Goal: Task Accomplishment & Management: Complete application form

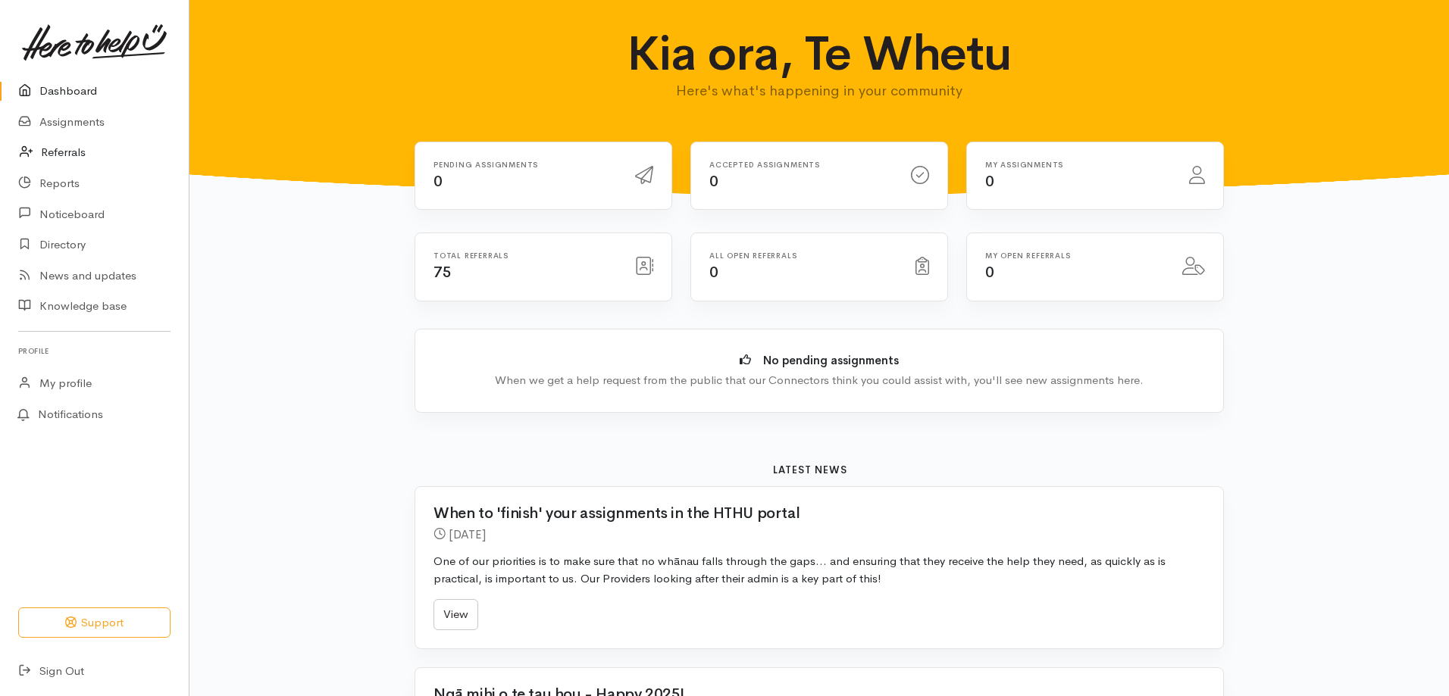
click at [68, 161] on link "Referrals" at bounding box center [94, 152] width 189 height 31
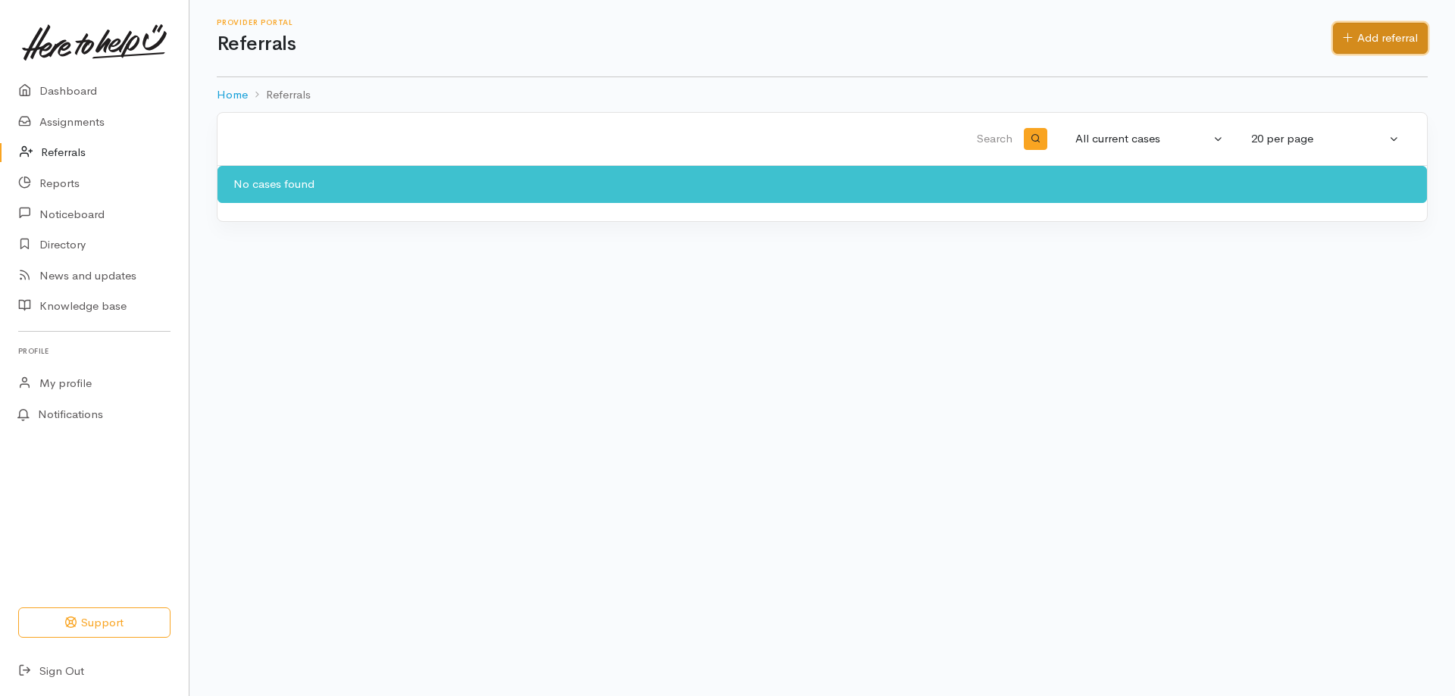
click at [1376, 49] on link "Add referral" at bounding box center [1380, 38] width 95 height 31
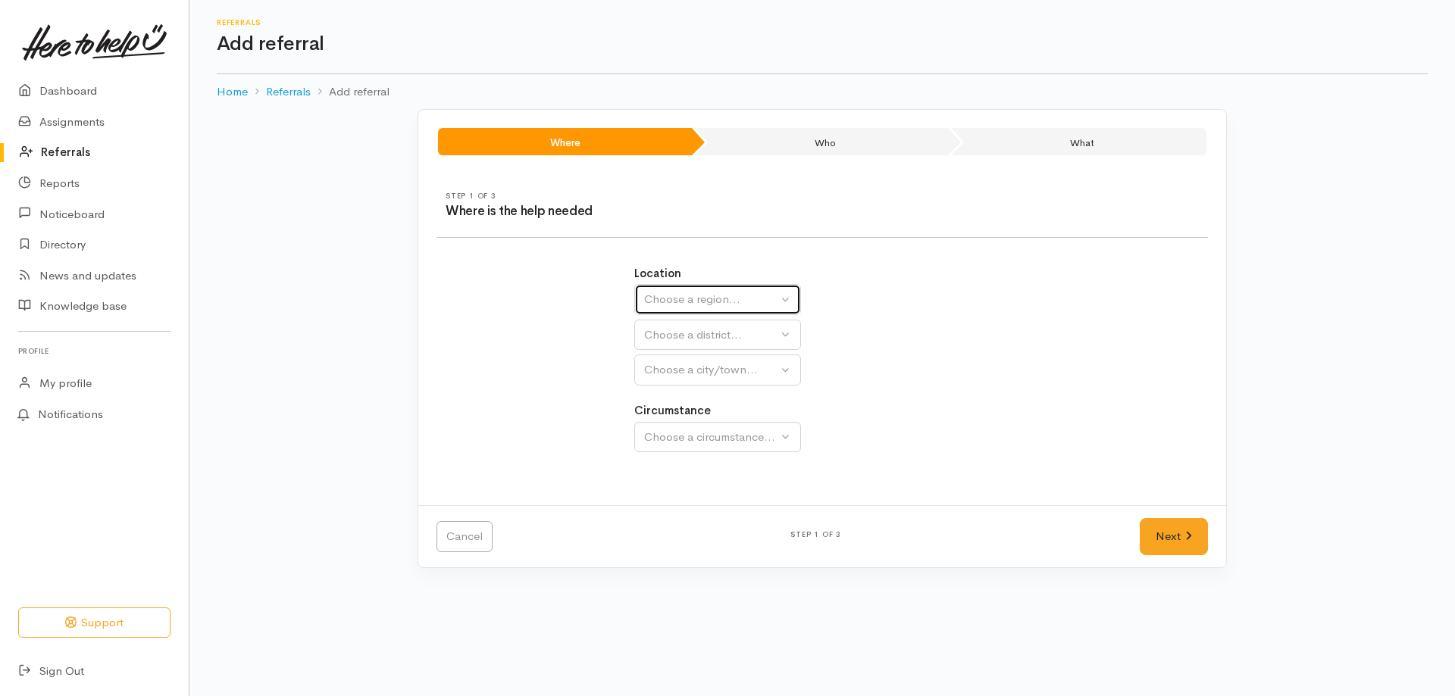
click at [702, 290] on button "Choose a region..." at bounding box center [717, 299] width 167 height 31
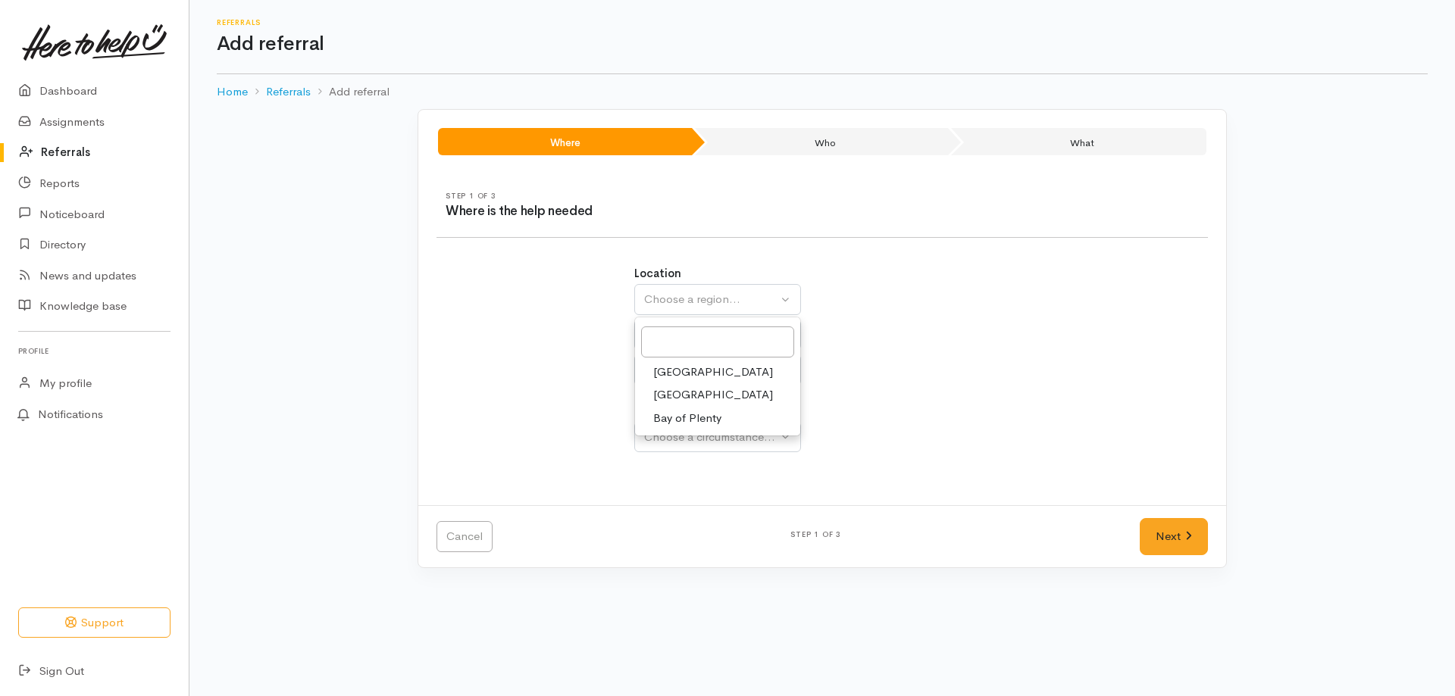
click at [685, 399] on span "Waikato" at bounding box center [713, 395] width 120 height 17
select select "3"
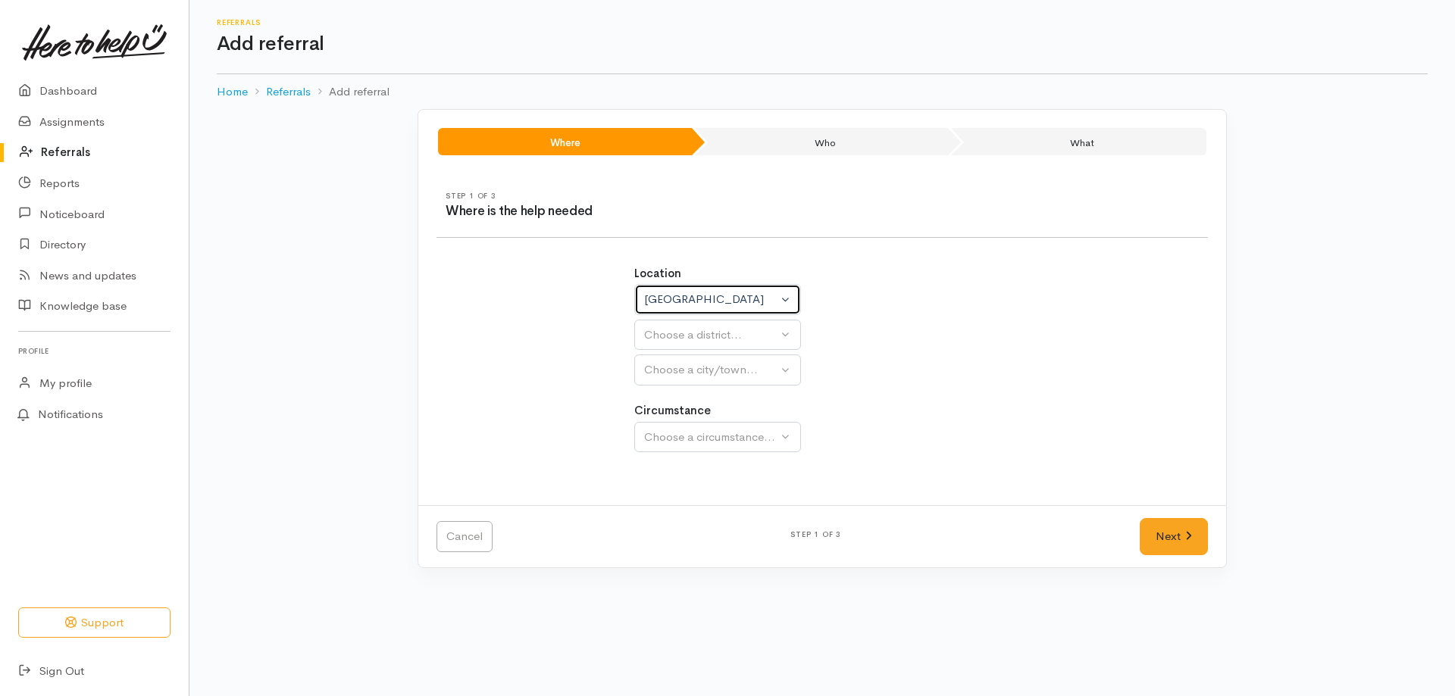
select select
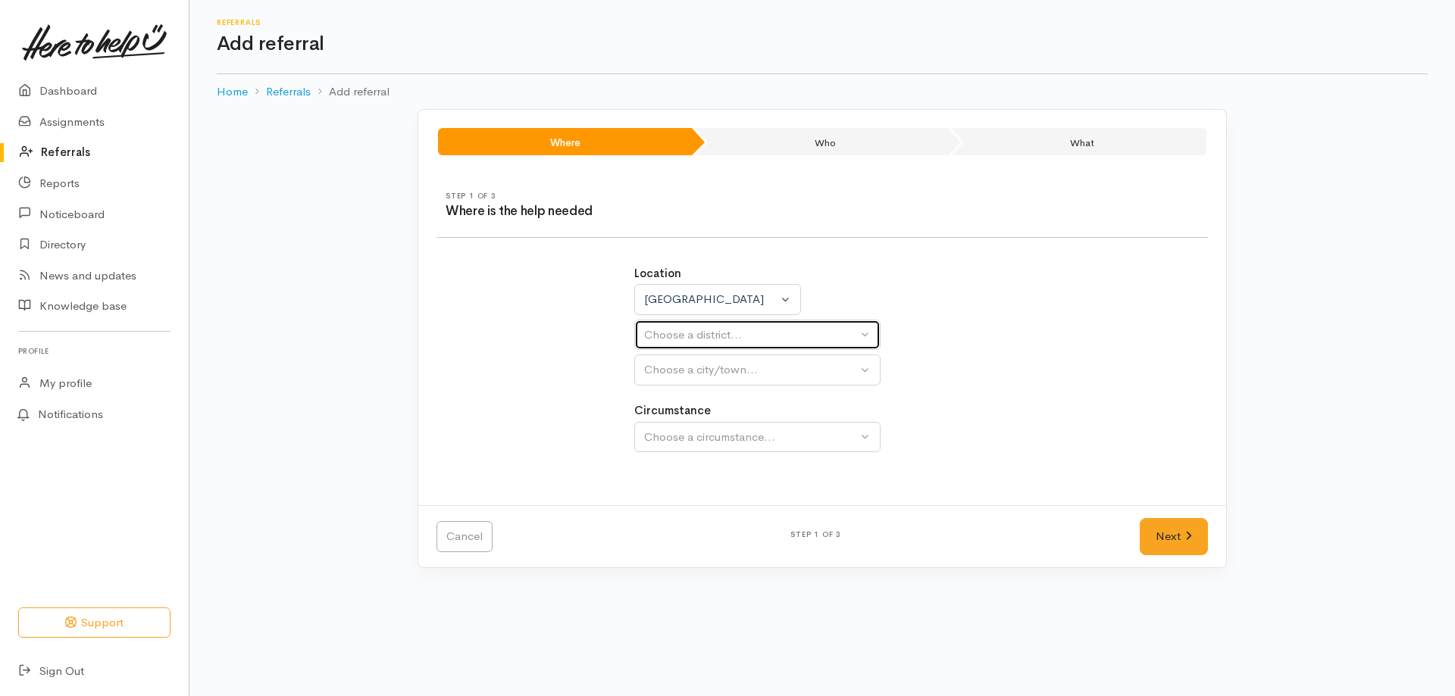
click at [738, 335] on div "Choose a district..." at bounding box center [750, 335] width 213 height 17
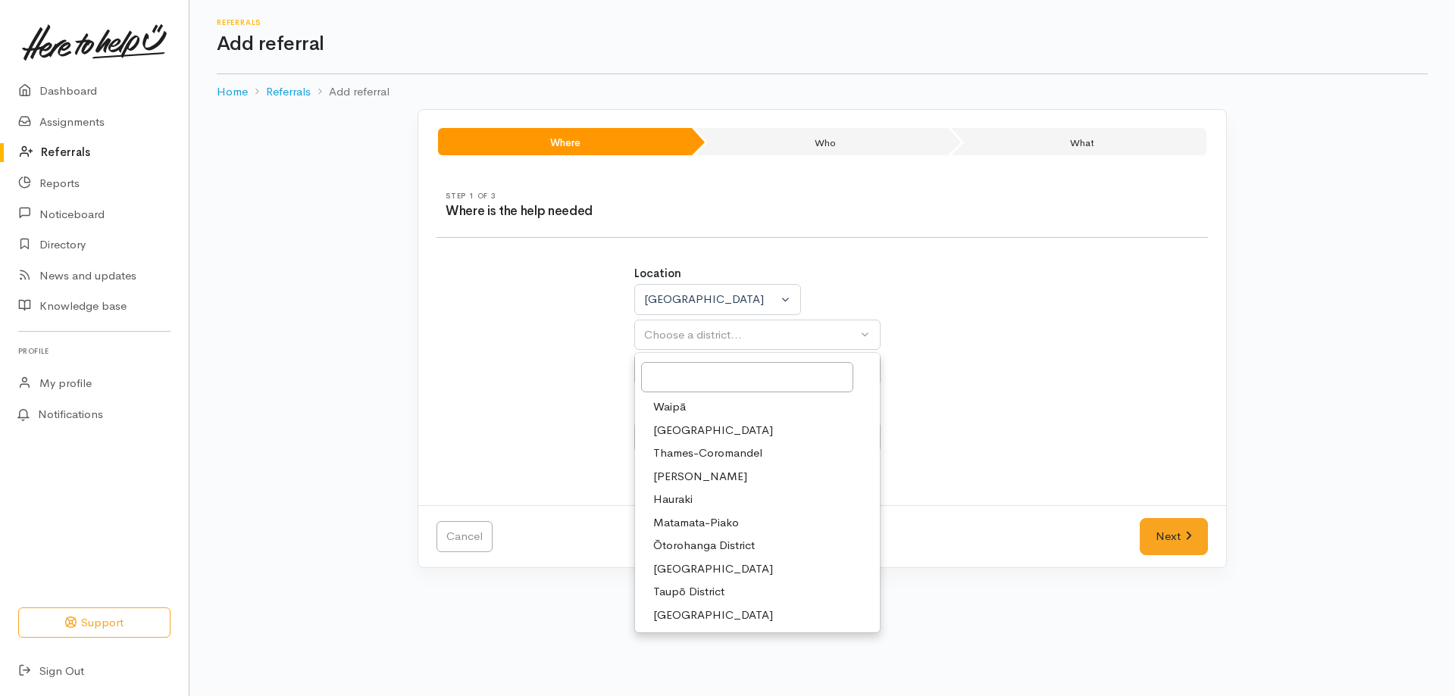
click at [685, 592] on span "Taupō District" at bounding box center [688, 592] width 71 height 17
select select "14"
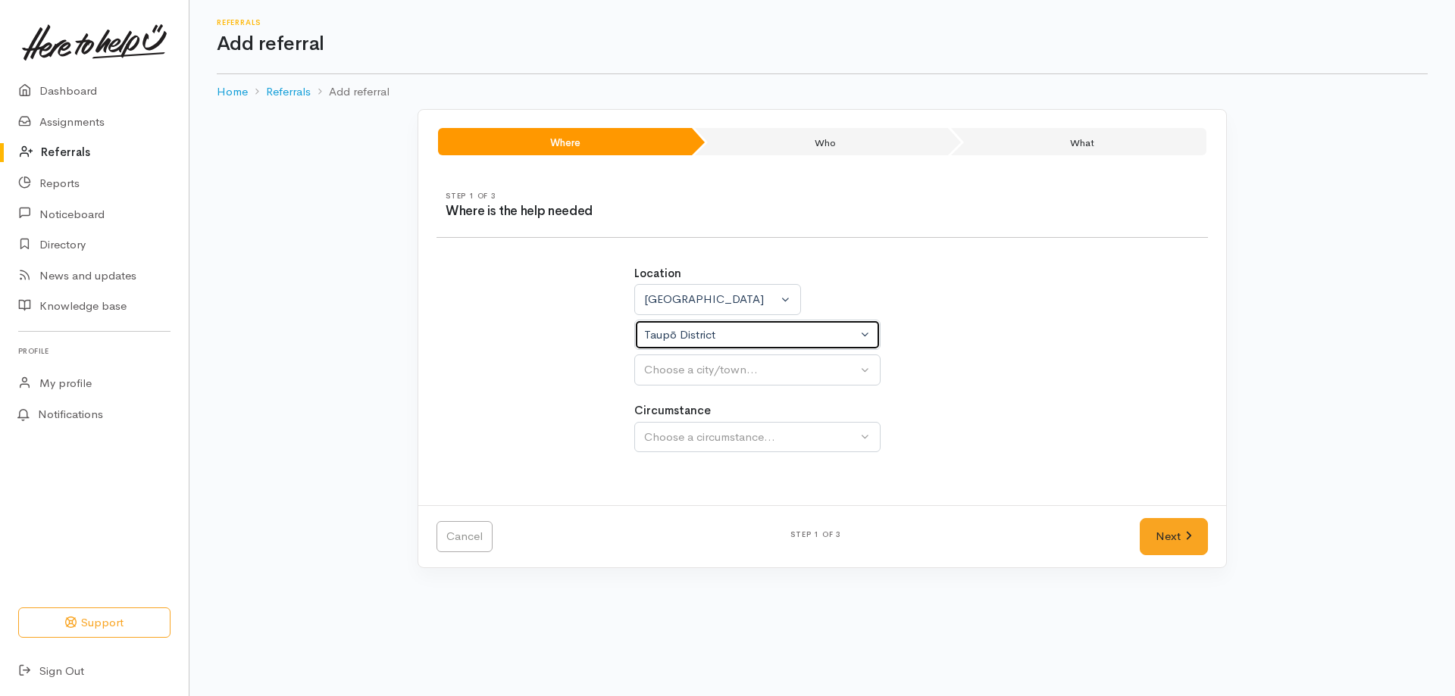
select select
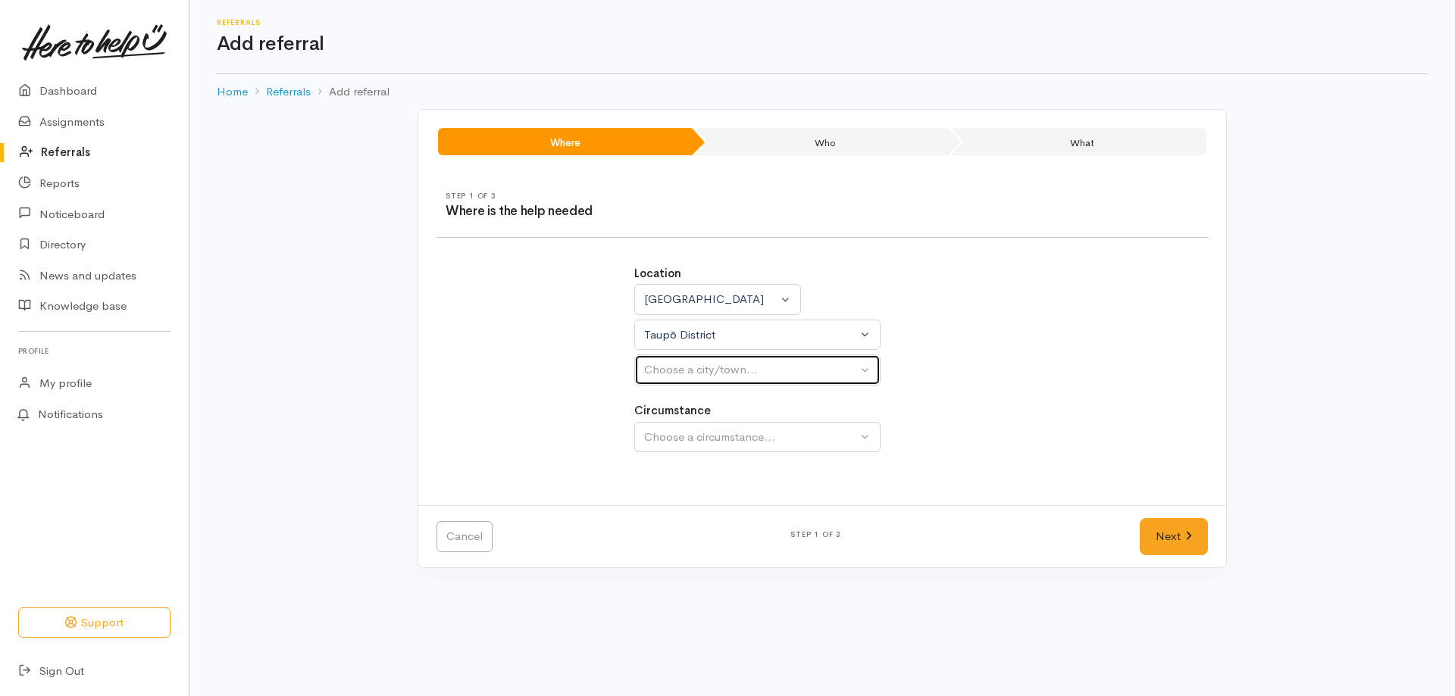
click at [747, 367] on div "Choose a city/town..." at bounding box center [750, 370] width 213 height 17
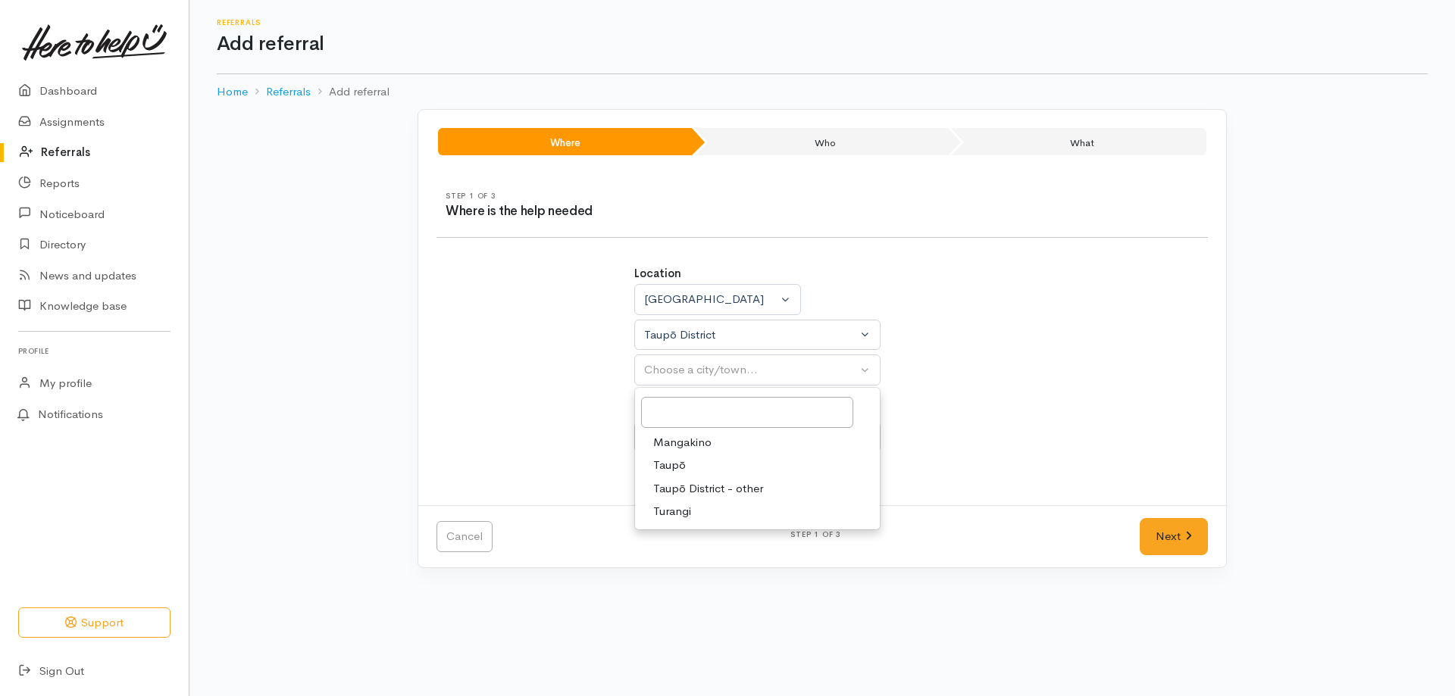
click at [700, 491] on span "Taupō District - other" at bounding box center [708, 488] width 110 height 17
select select "181"
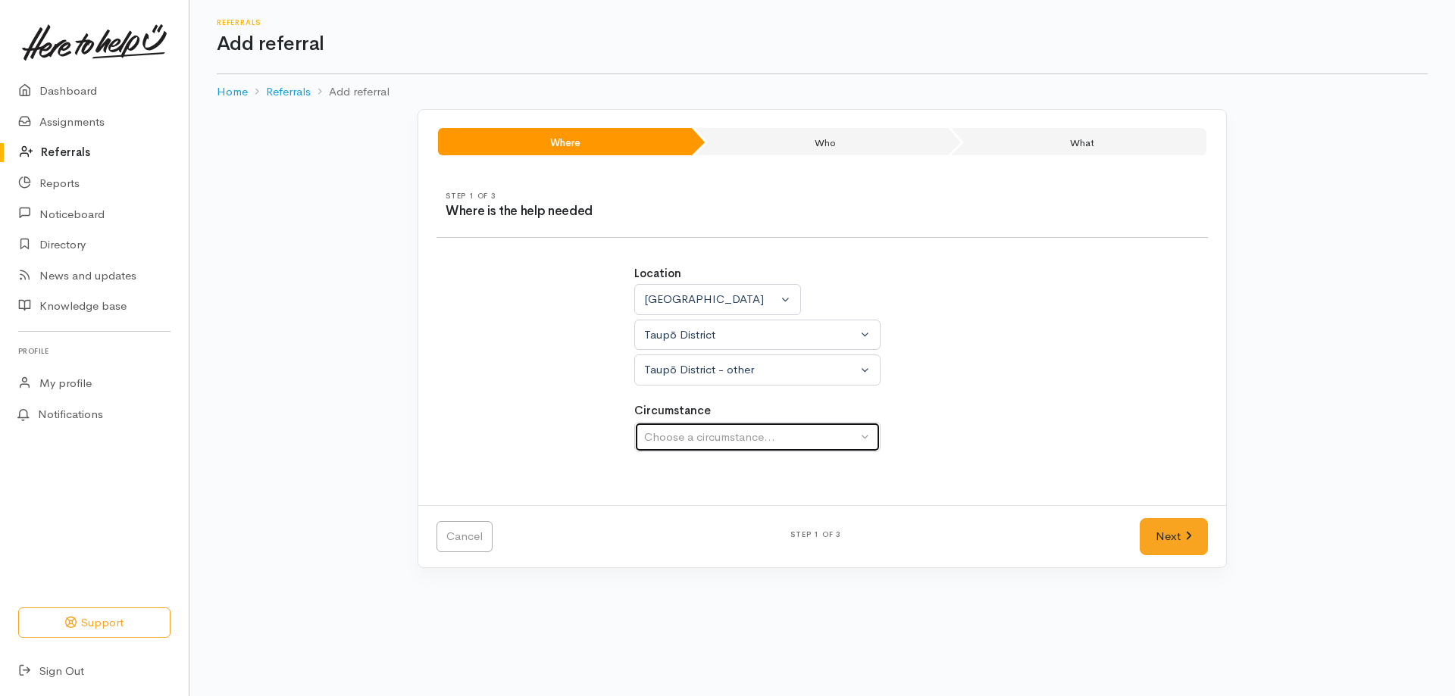
click at [712, 435] on div "Choose a circumstance..." at bounding box center [750, 437] width 213 height 17
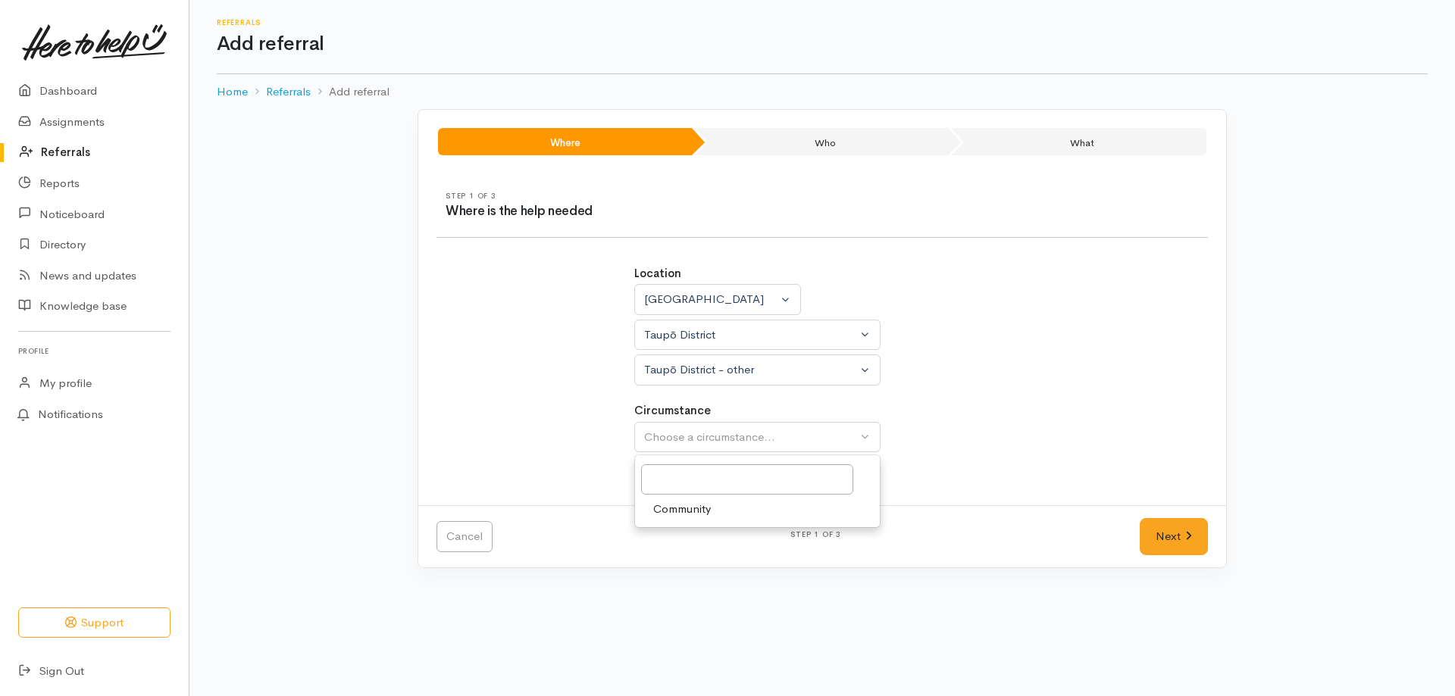
click at [680, 508] on span "Community" at bounding box center [682, 509] width 58 height 17
select select "2"
click at [1188, 524] on link "Next" at bounding box center [1174, 536] width 68 height 37
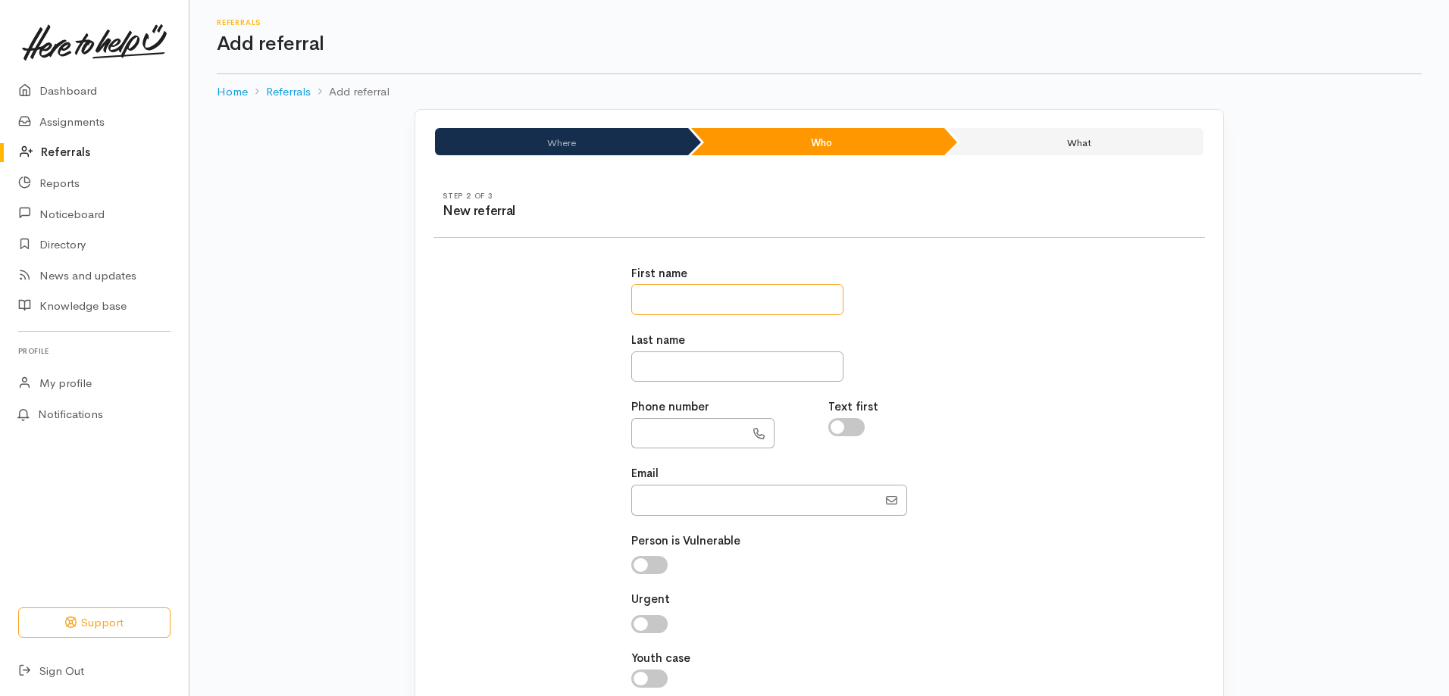
click at [649, 304] on input "text" at bounding box center [737, 299] width 212 height 31
paste input "**********"
type input "**********"
click at [688, 366] on input "text" at bounding box center [737, 367] width 212 height 31
type input "*****"
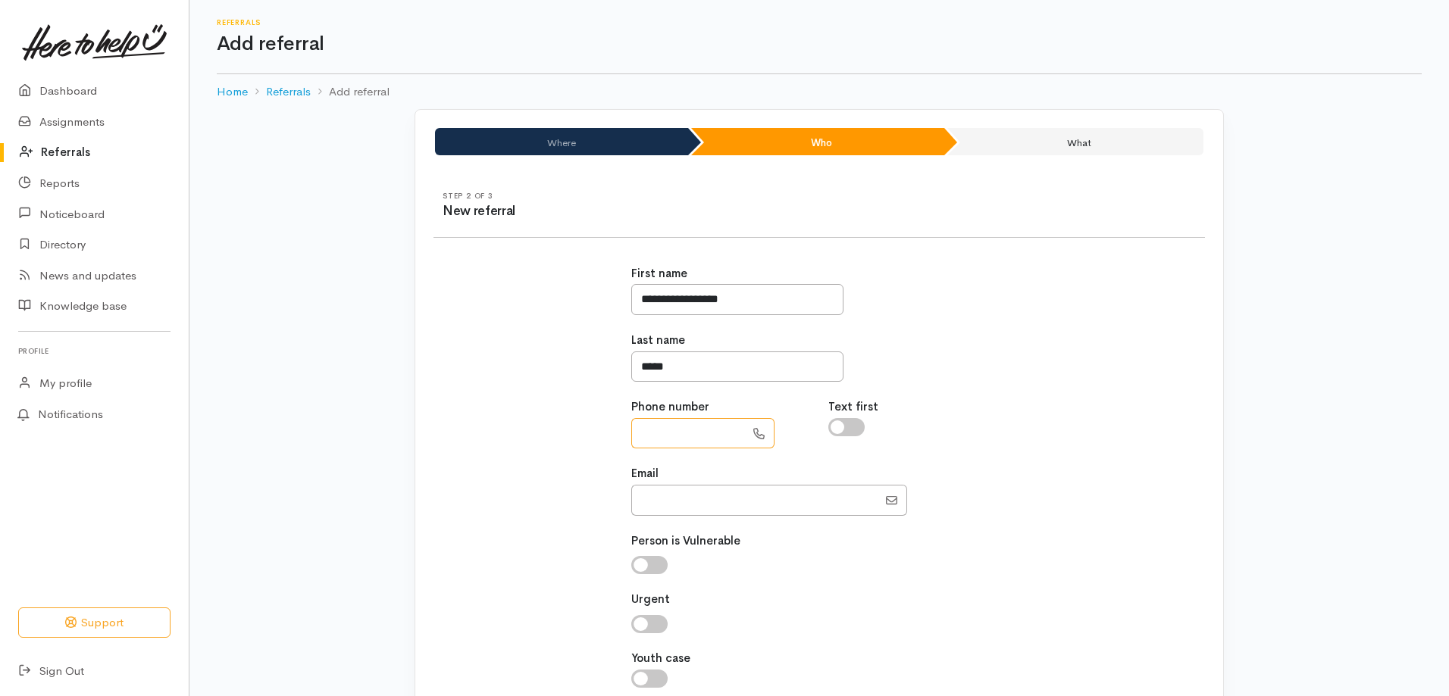
click at [697, 433] on input "text" at bounding box center [688, 433] width 114 height 31
paste input "**********"
type input "**********"
click at [686, 496] on input "Email" at bounding box center [754, 500] width 246 height 31
paste input "mrbridge@live.com"
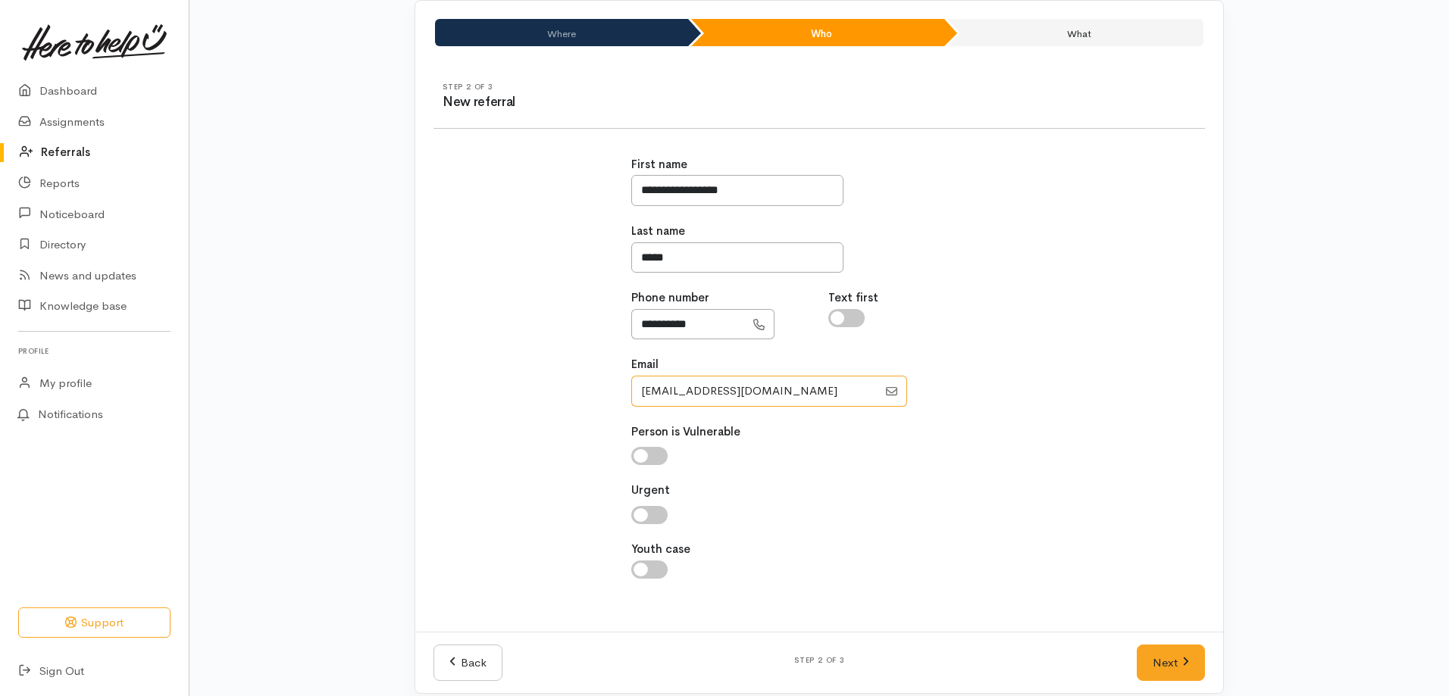
scroll to position [125, 0]
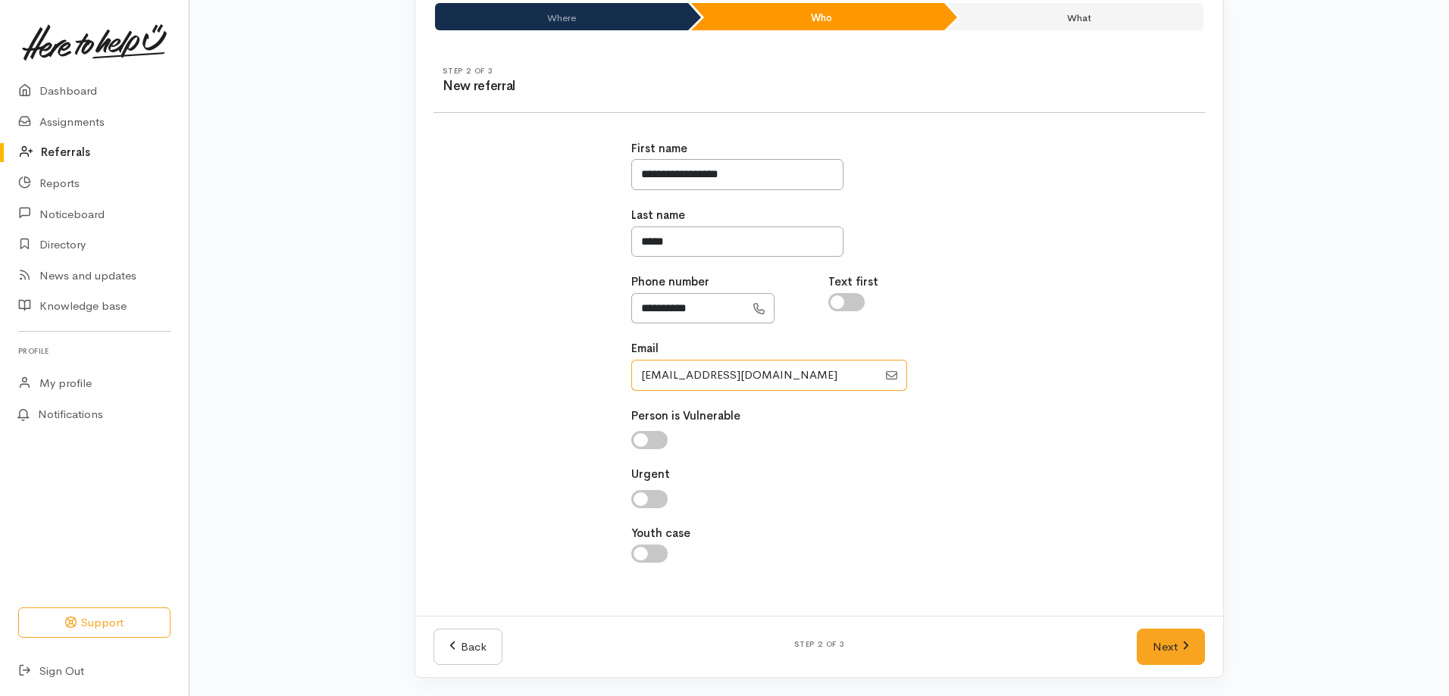
type input "mrbridge@live.com"
click at [640, 446] on input "checkbox" at bounding box center [649, 440] width 36 height 18
checkbox input "true"
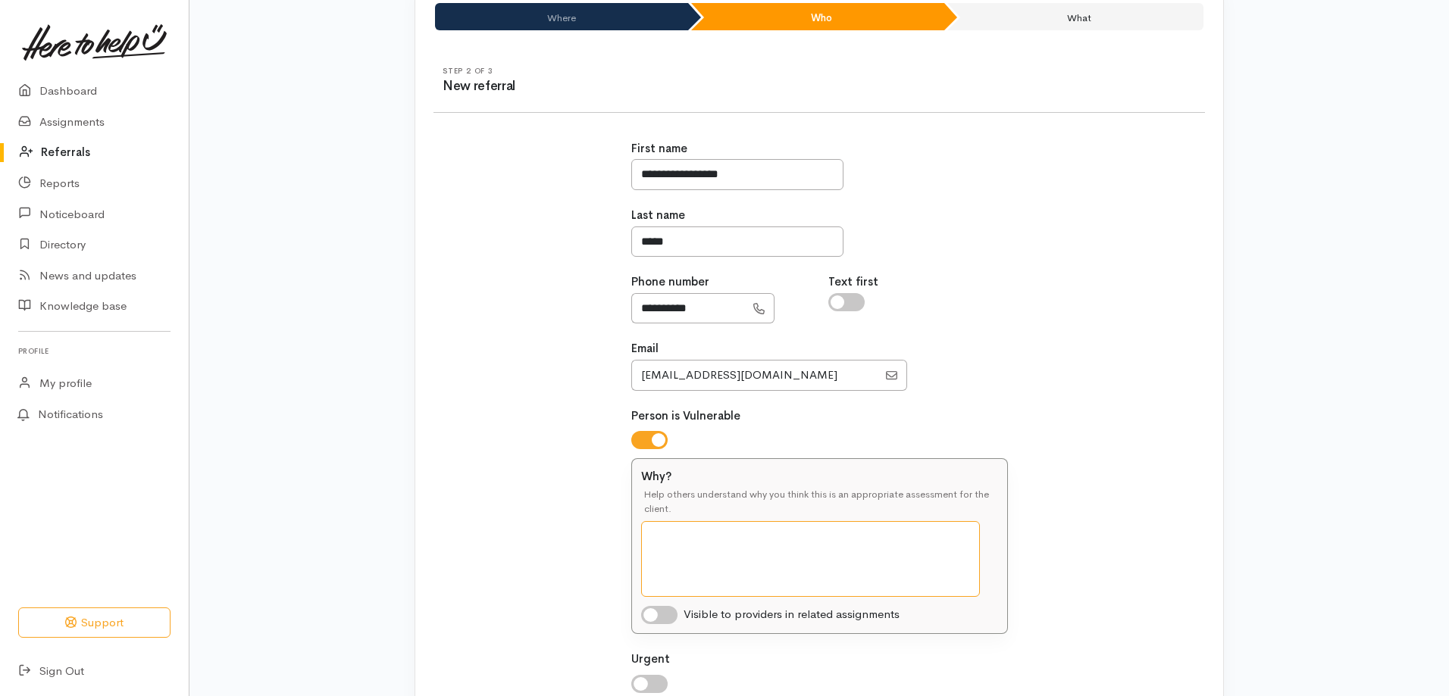
click at [675, 540] on textarea "Why?" at bounding box center [810, 559] width 339 height 76
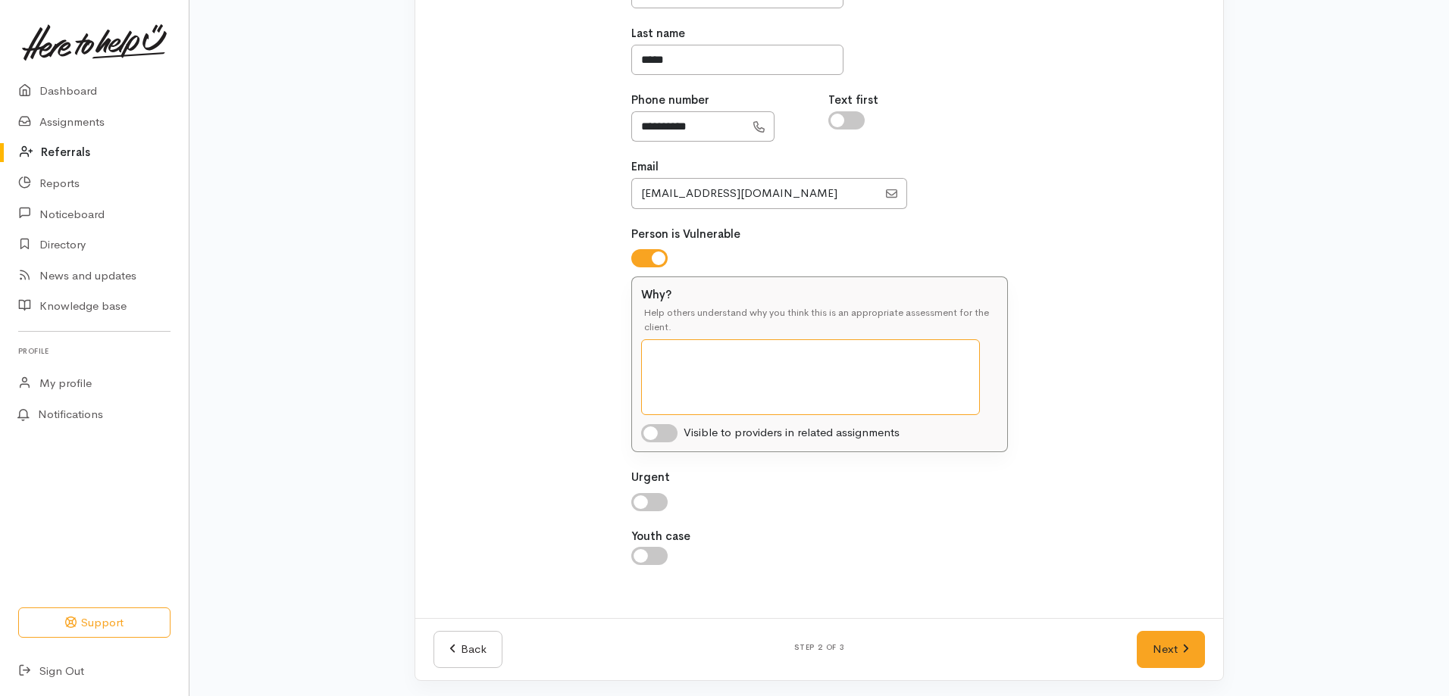
scroll to position [310, 0]
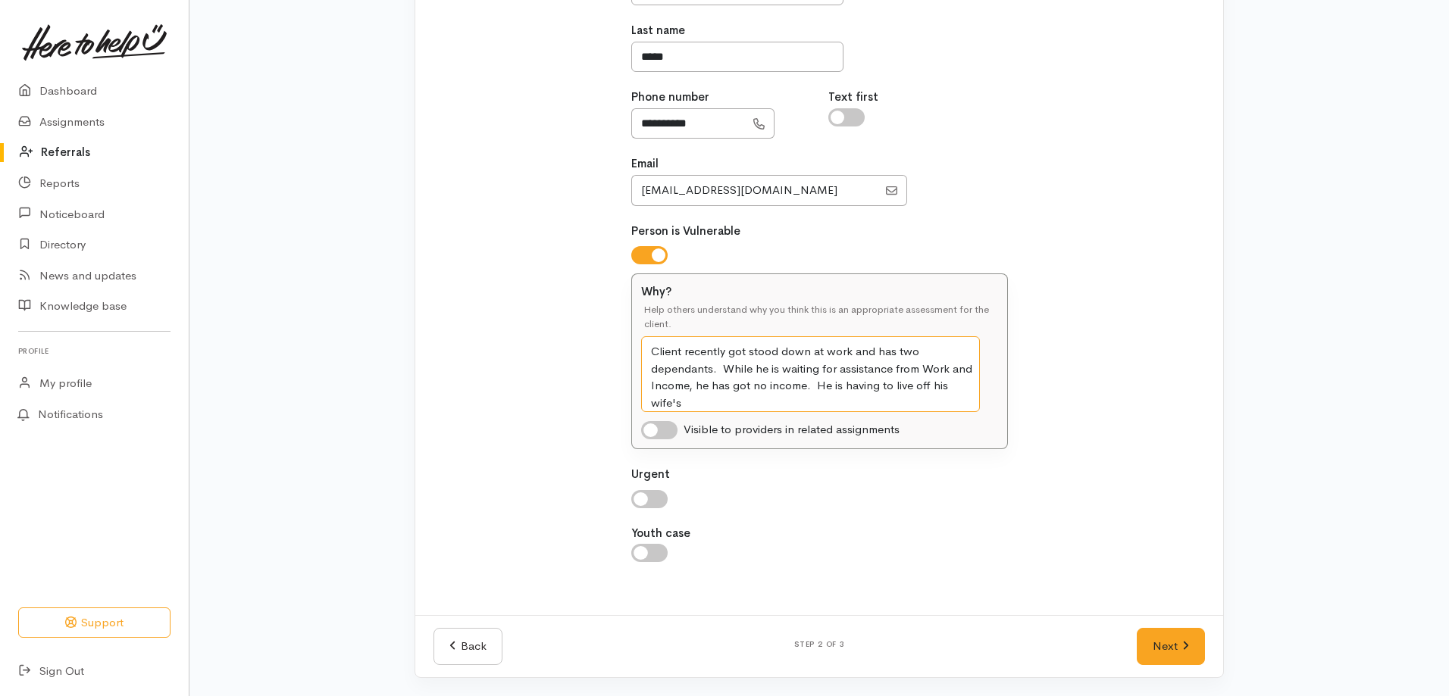
click at [874, 352] on textarea "Client recently got stood down at work and has two dependants. While he is wait…" at bounding box center [810, 374] width 339 height 76
click at [673, 371] on textarea "Client recently got stood down at work. He has two dependants. While he is wait…" at bounding box center [810, 374] width 339 height 76
click at [975, 387] on textarea "Client recently got stood down at work. He has two dependents. While he is wait…" at bounding box center [810, 374] width 339 height 76
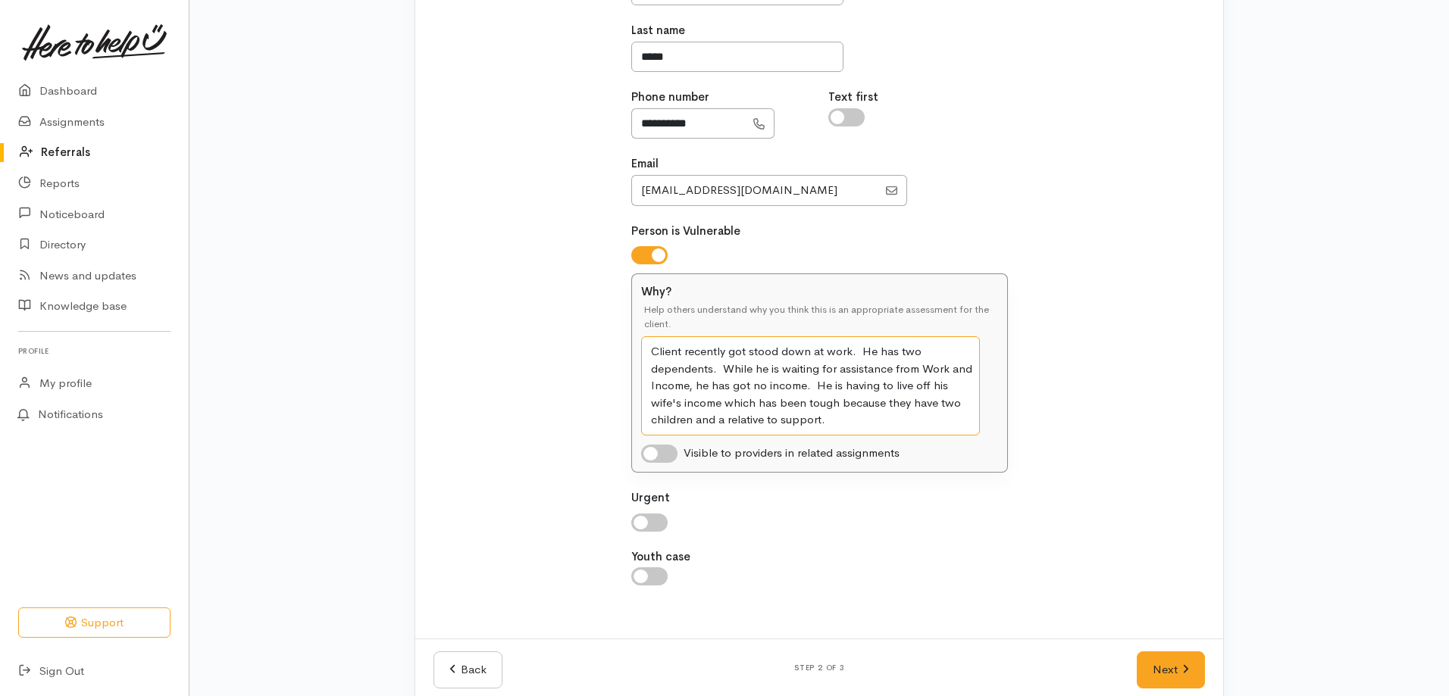
click at [725, 369] on textarea "Client recently got stood down at work. He has two dependents. While he is wait…" at bounding box center [810, 385] width 339 height 99
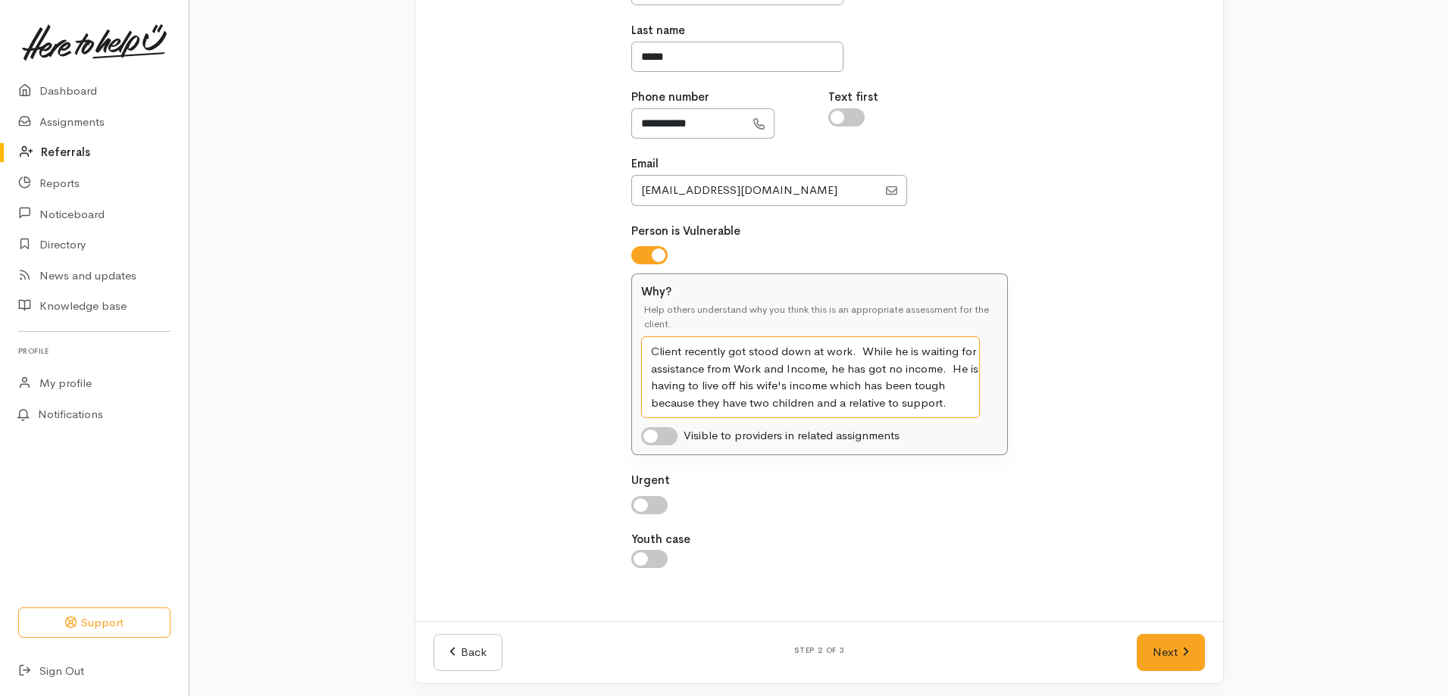
click at [962, 405] on textarea "Client recently got stood down at work. While he is waiting for assistance from…" at bounding box center [810, 377] width 339 height 82
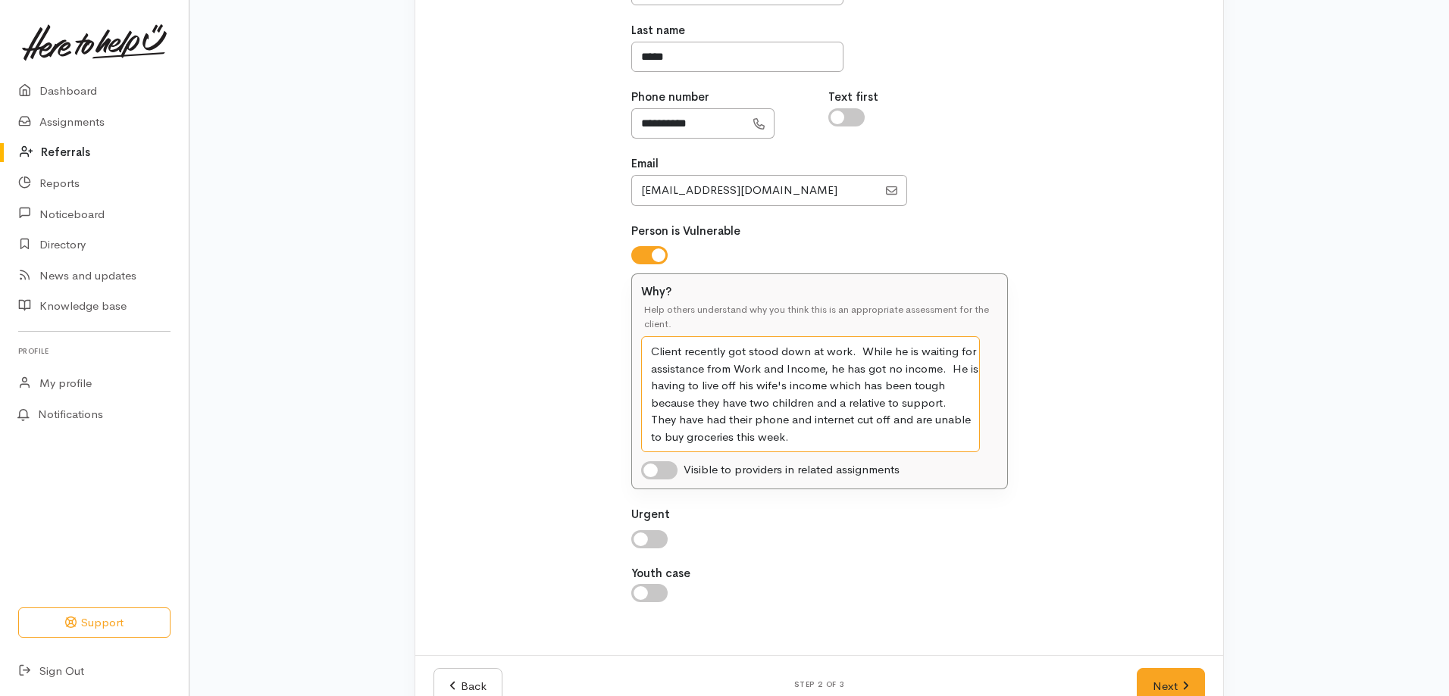
type textarea "Client recently got stood down at work. While he is waiting for assistance from…"
click at [635, 537] on input "checkbox" at bounding box center [649, 540] width 36 height 18
checkbox input "true"
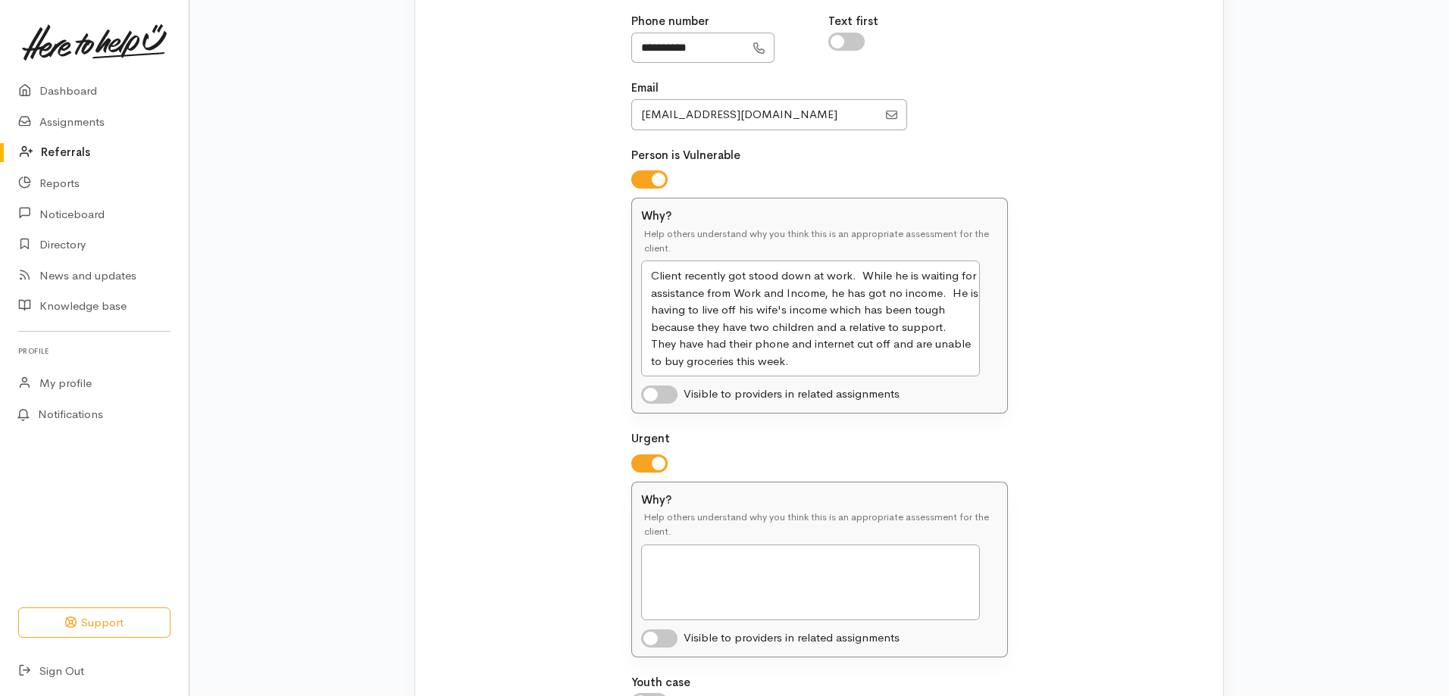
scroll to position [535, 0]
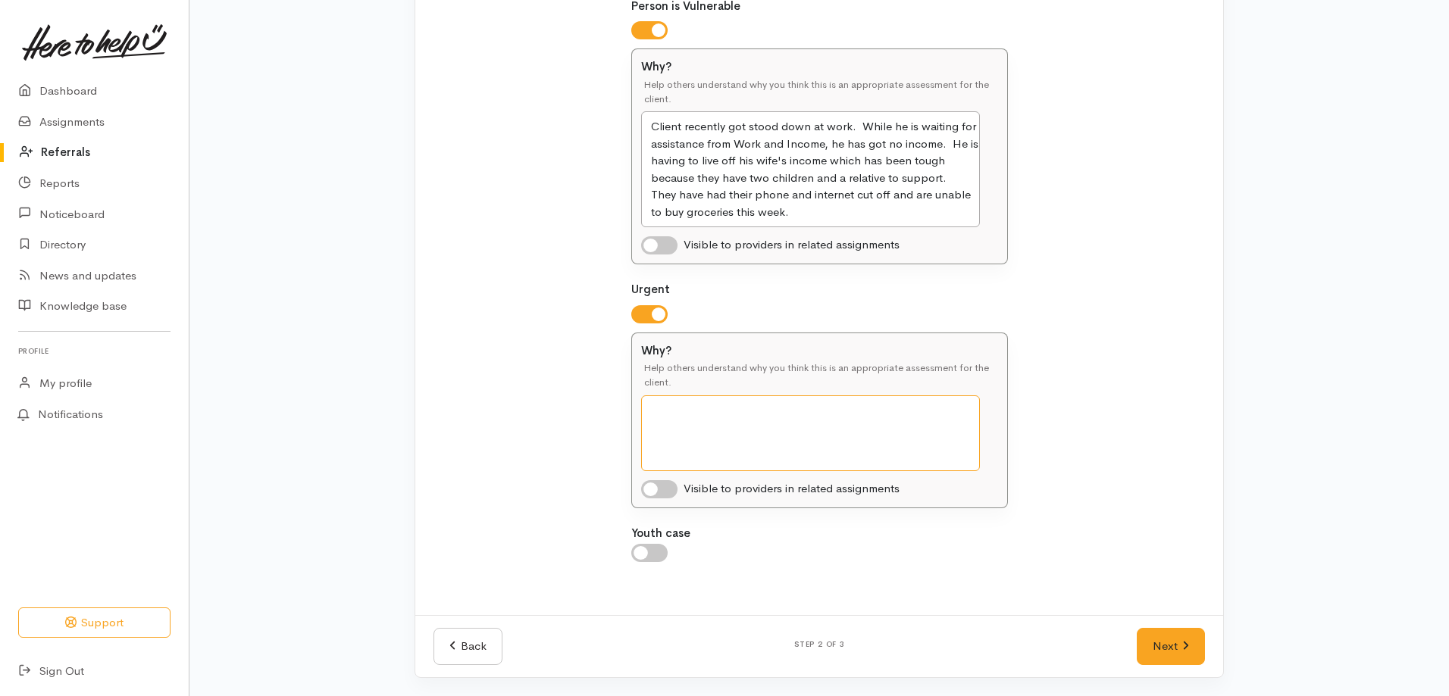
click at [706, 416] on textarea "Why?" at bounding box center [810, 434] width 339 height 76
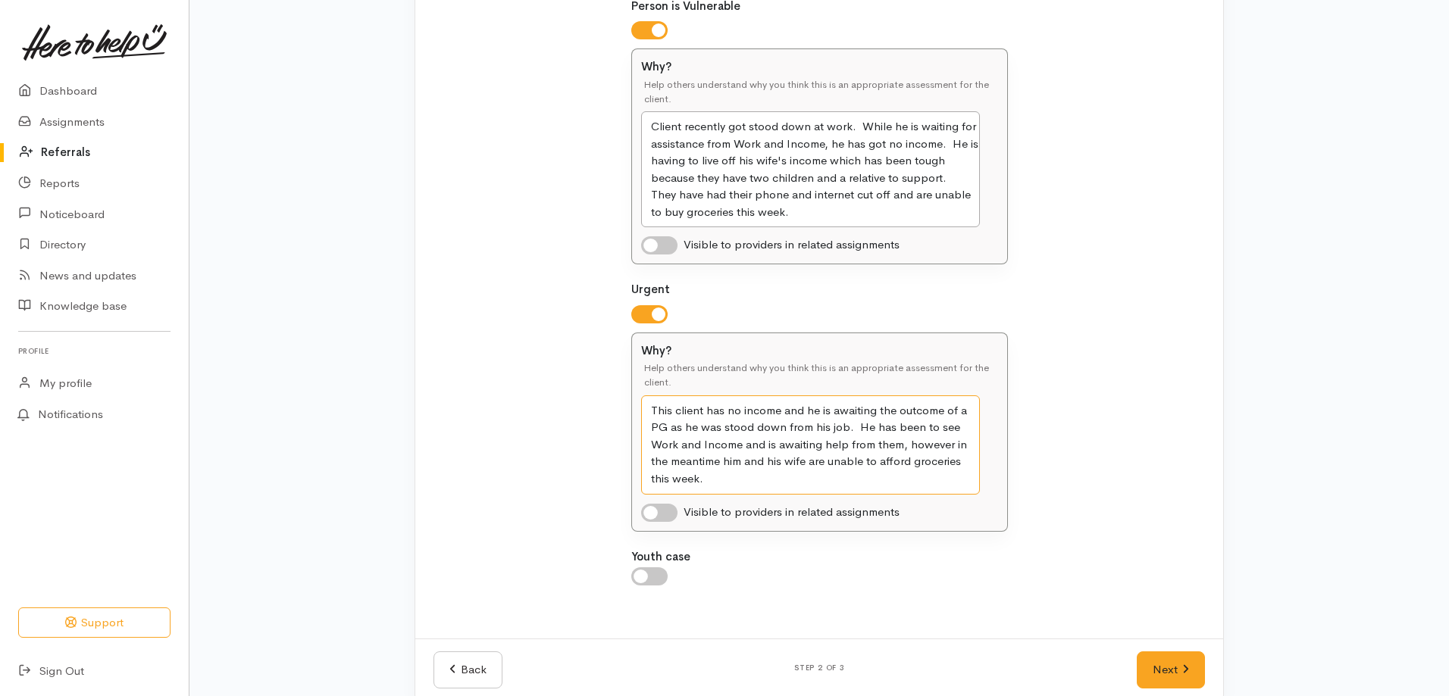
type textarea "This client has no income and he is awaiting the outcome of a PG as he was stoo…"
click at [649, 512] on input "checkbox" at bounding box center [659, 513] width 36 height 18
checkbox input "true"
click at [1153, 662] on link "Next" at bounding box center [1171, 670] width 68 height 37
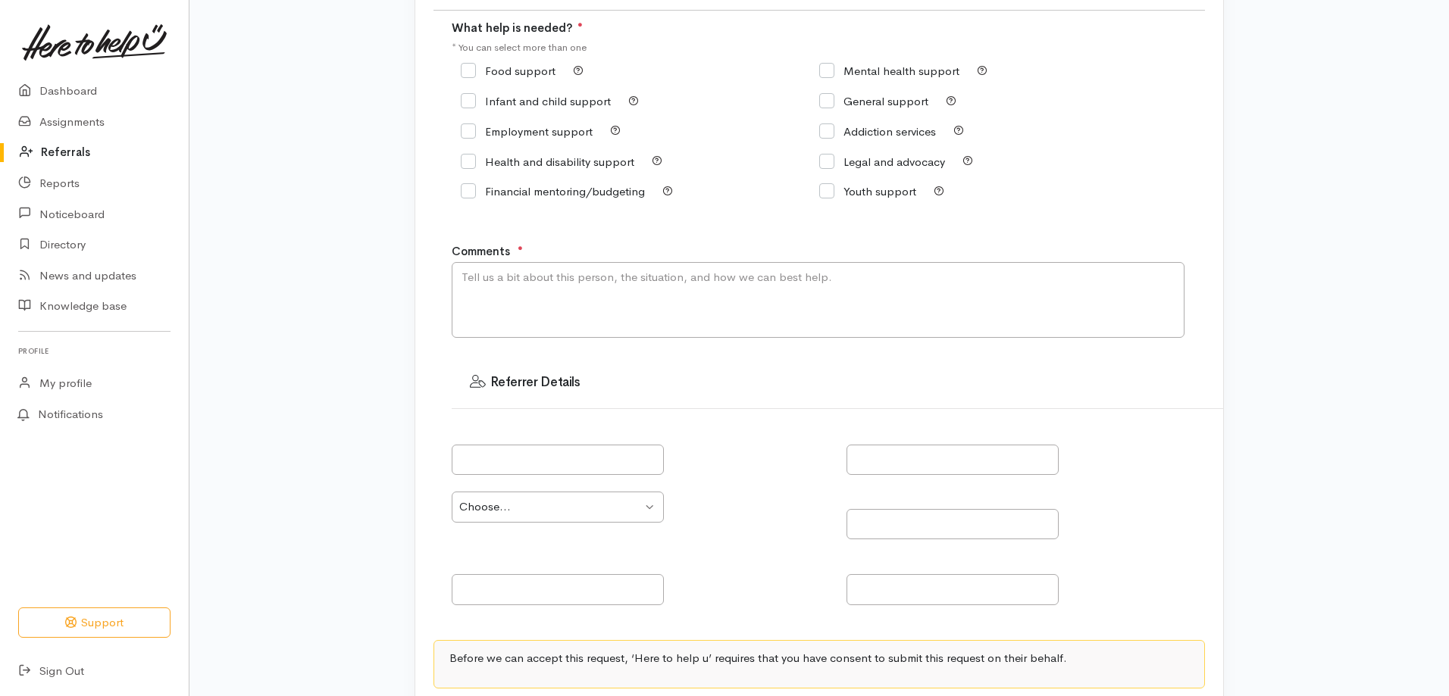
scroll to position [0, 0]
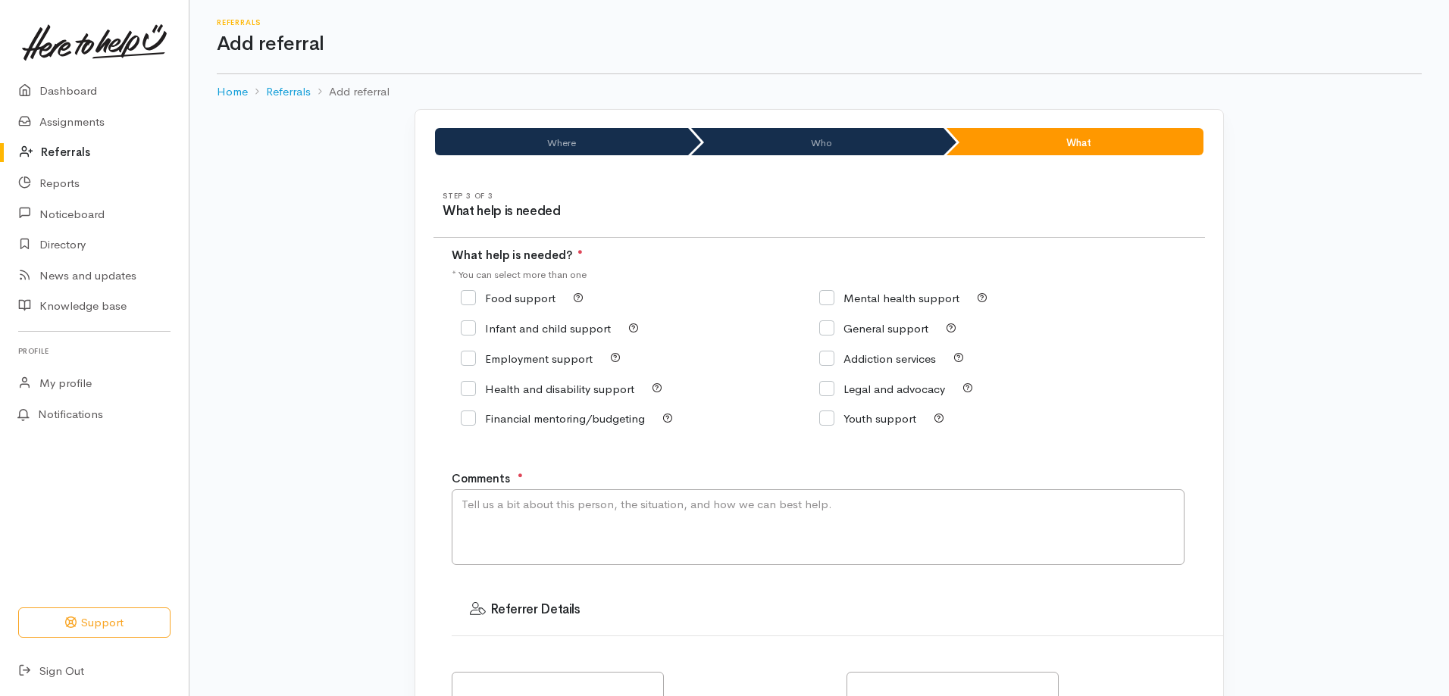
click at [472, 292] on icon at bounding box center [468, 297] width 15 height 15
click at [472, 296] on input "Food support" at bounding box center [508, 298] width 95 height 11
checkbox input "true"
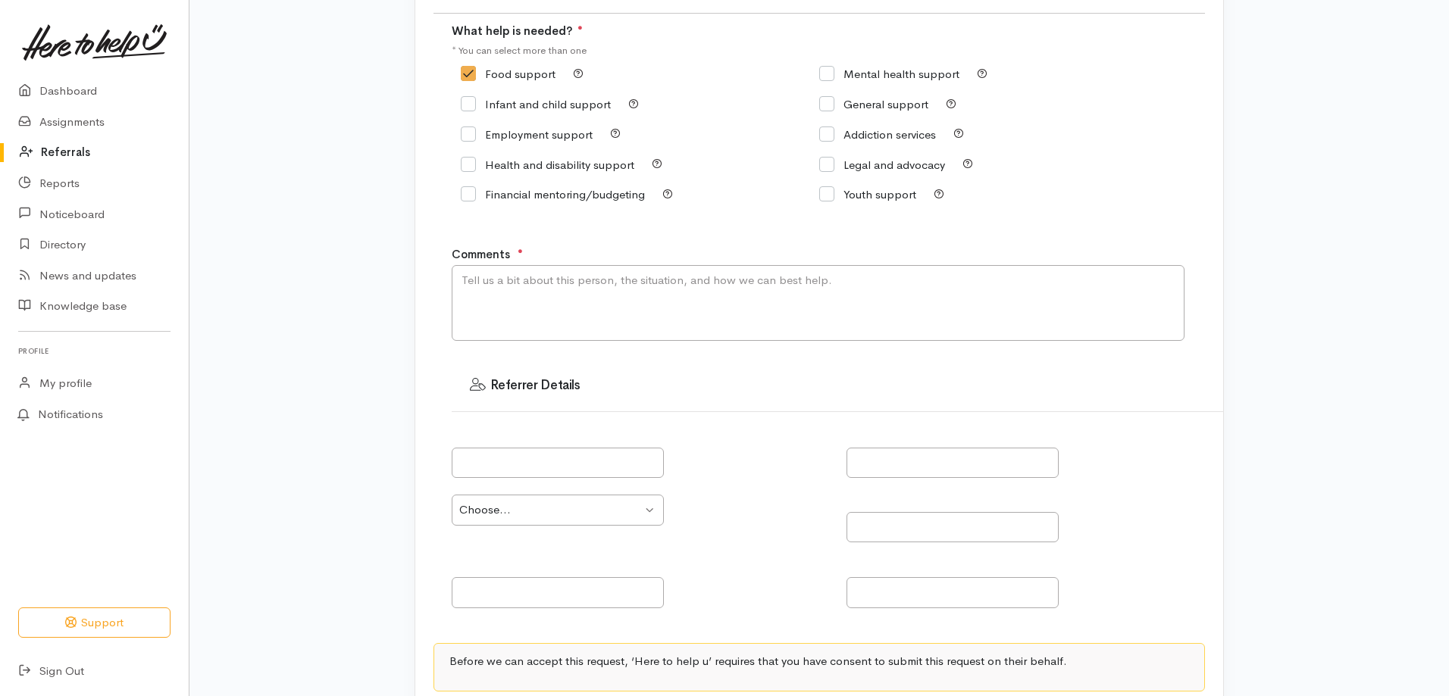
scroll to position [227, 0]
click at [522, 286] on textarea "Comments" at bounding box center [818, 300] width 733 height 76
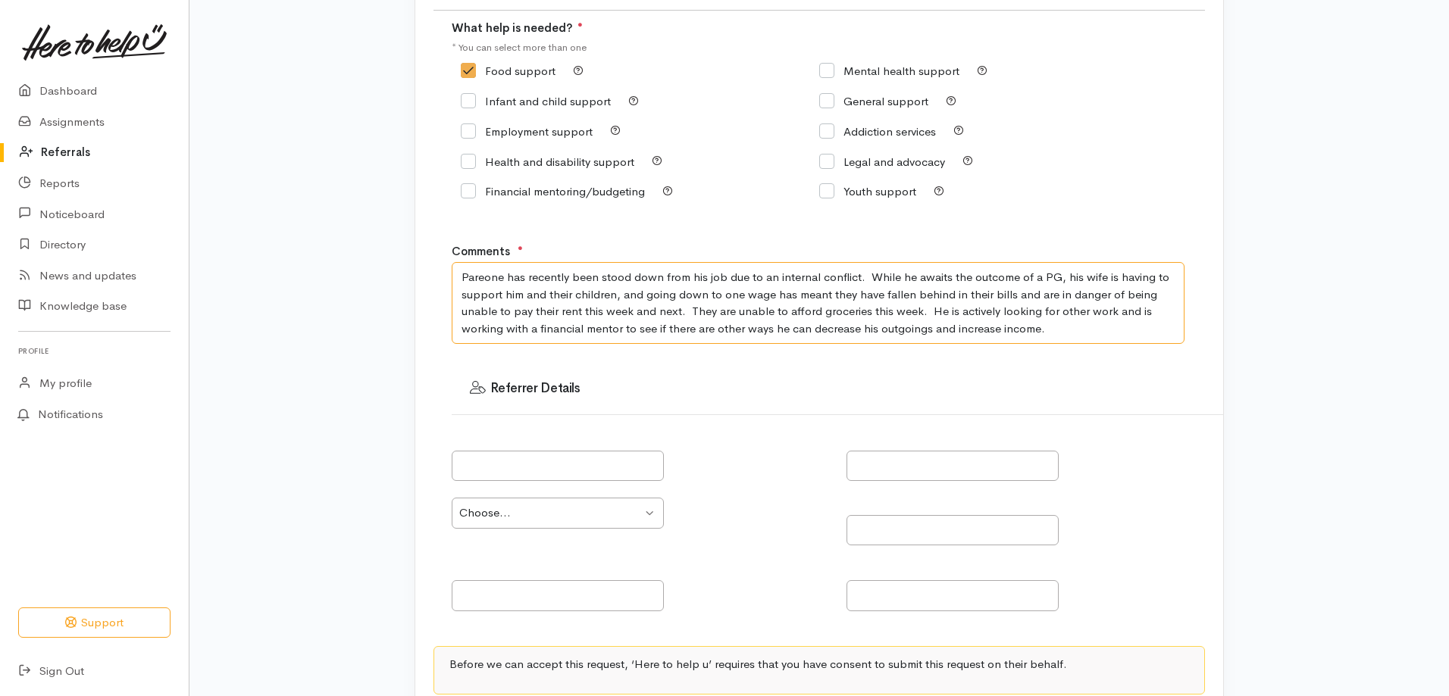
click at [931, 330] on textarea "Pareone has recently been stood down from his job due to an internal conflict. …" at bounding box center [818, 303] width 733 height 82
click at [1088, 335] on textarea "Pareone has recently been stood down from his job due to an internal conflict. …" at bounding box center [818, 303] width 733 height 82
click at [1083, 313] on textarea "Pareone has recently been stood down from his job due to an internal conflict. …" at bounding box center [818, 303] width 733 height 82
click at [1075, 327] on textarea "Pareone has recently been stood down from his job due to an internal conflict. …" at bounding box center [818, 303] width 733 height 82
click at [489, 278] on textarea "Pareone has recently been stood down from his job due to an internal conflict. …" at bounding box center [818, 303] width 733 height 82
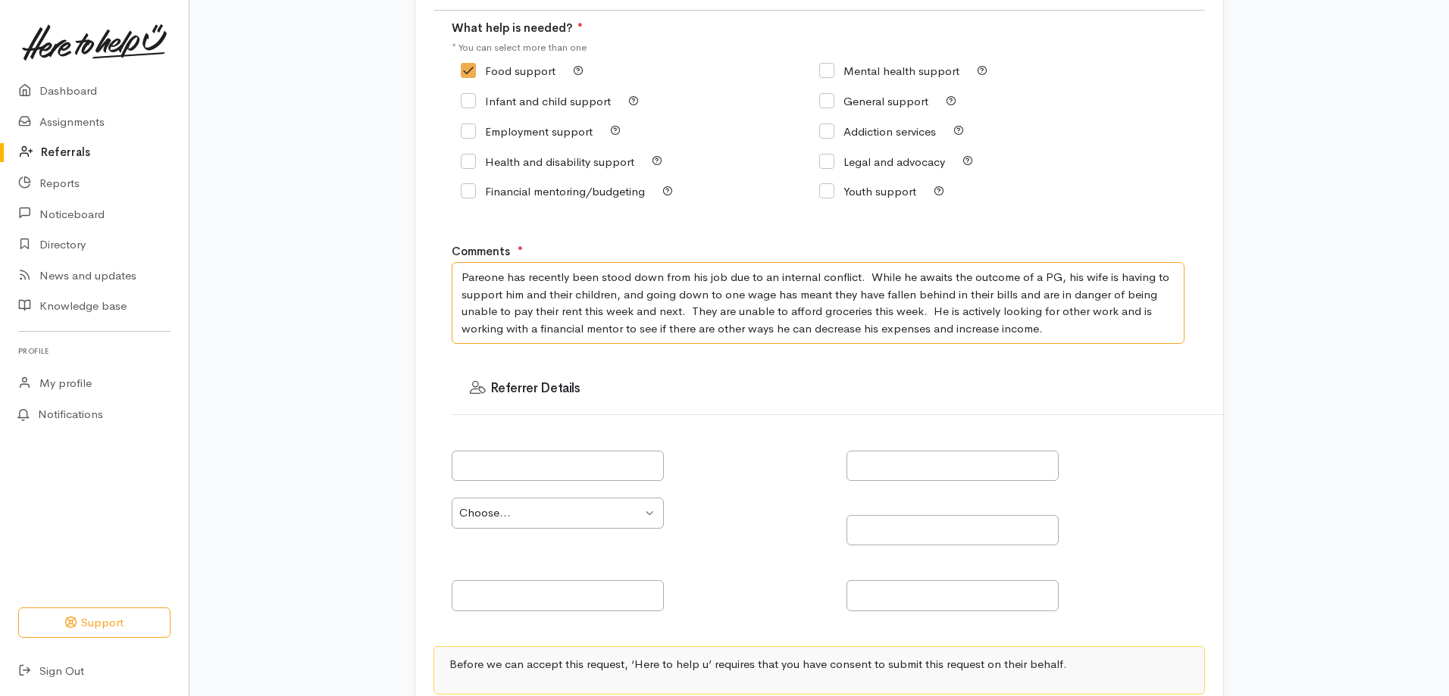
click at [1079, 327] on textarea "Pareone has recently been stood down from his job due to an internal conflict. …" at bounding box center [818, 303] width 733 height 82
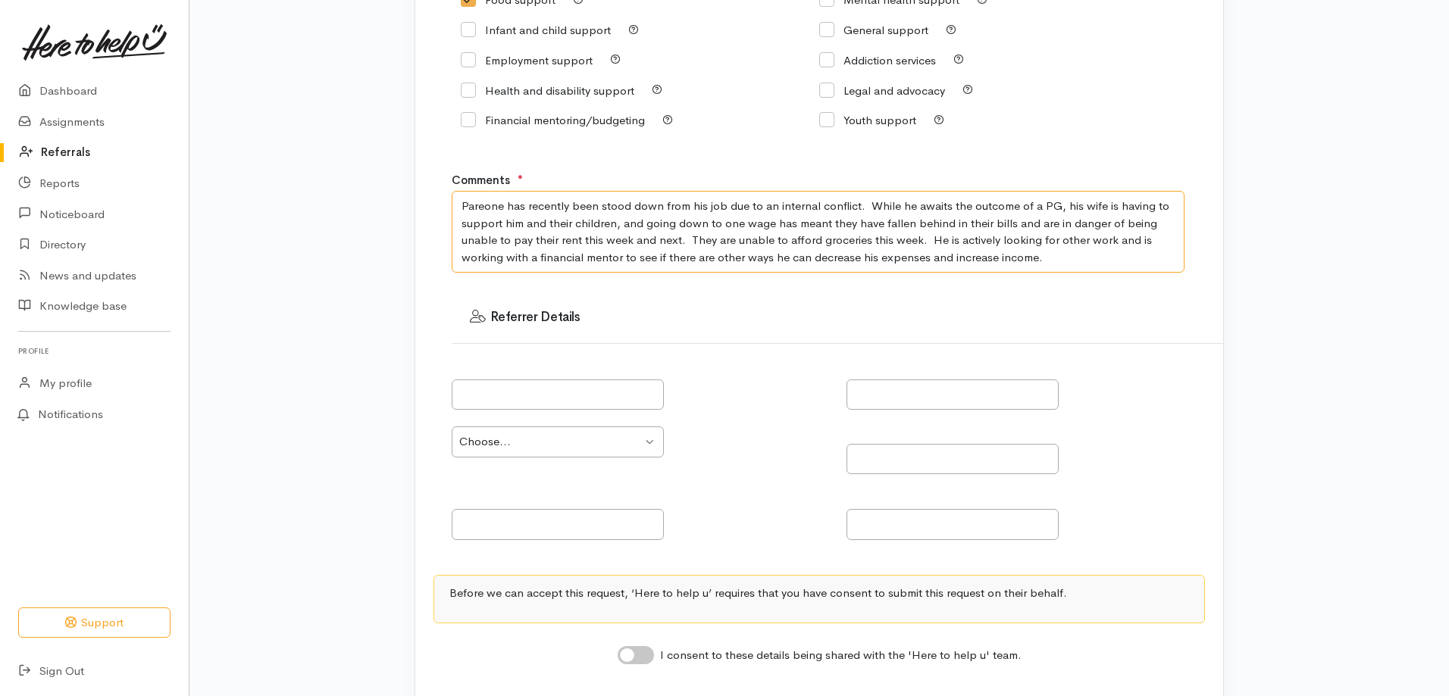
scroll to position [386, 0]
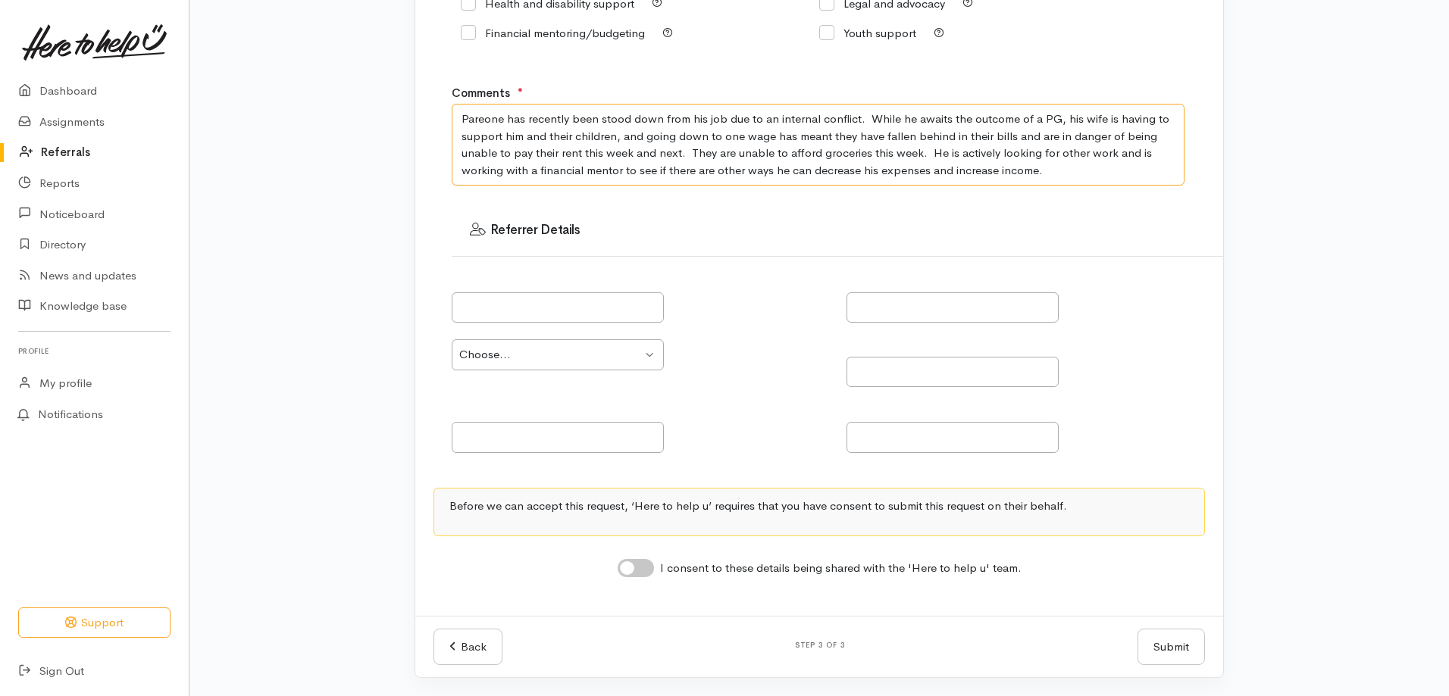
type textarea "Pareone has recently been stood down from his job due to an internal conflict. …"
click at [565, 313] on input "text" at bounding box center [558, 308] width 212 height 31
type input "TeWhetu"
click at [1047, 174] on textarea "Pareone has recently been stood down from his job due to an internal conflict. …" at bounding box center [818, 145] width 733 height 82
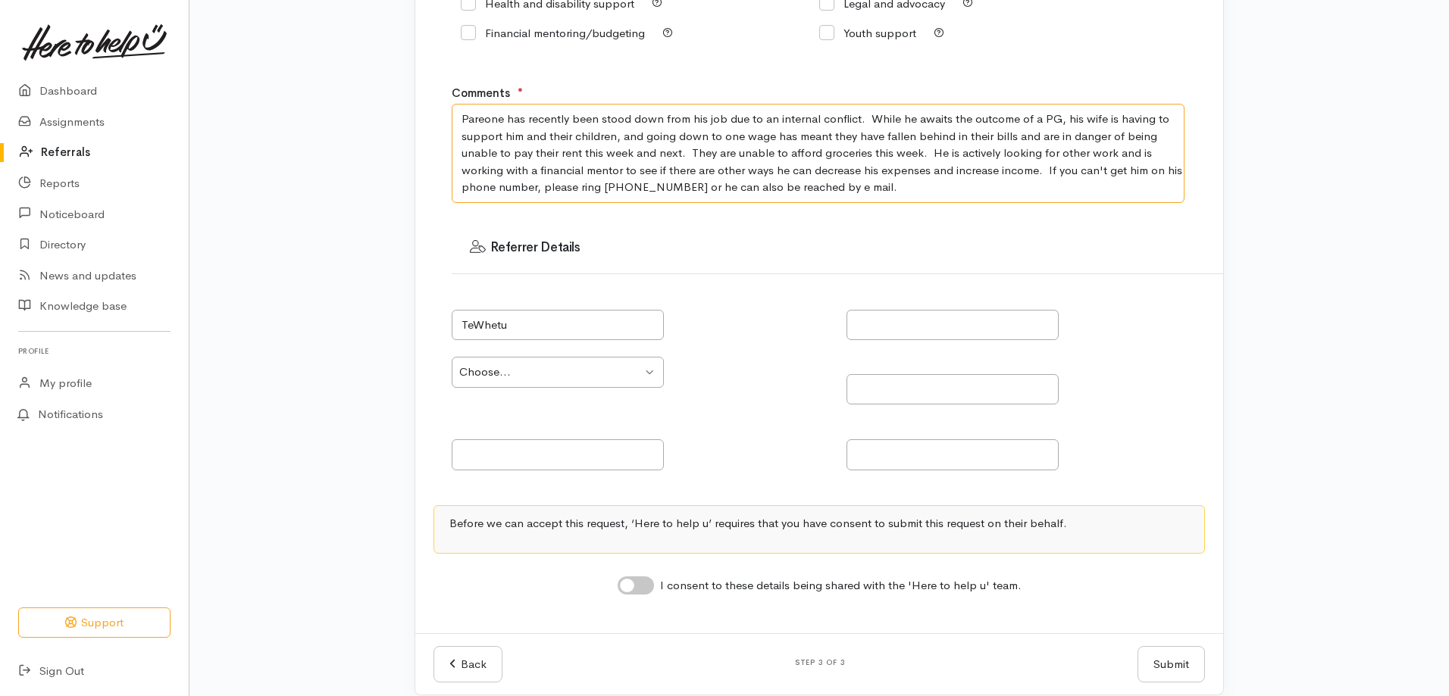
type textarea "Pareone has recently been stood down from his job due to an internal conflict. …"
click at [646, 372] on select "Choose... Community provider Health provider Government agency Other" at bounding box center [558, 372] width 212 height 31
select select "186"
click at [452, 357] on select "Choose... Community provider Health provider Government agency Other" at bounding box center [558, 372] width 212 height 31
click at [531, 328] on input "TeWhetu" at bounding box center [558, 325] width 212 height 31
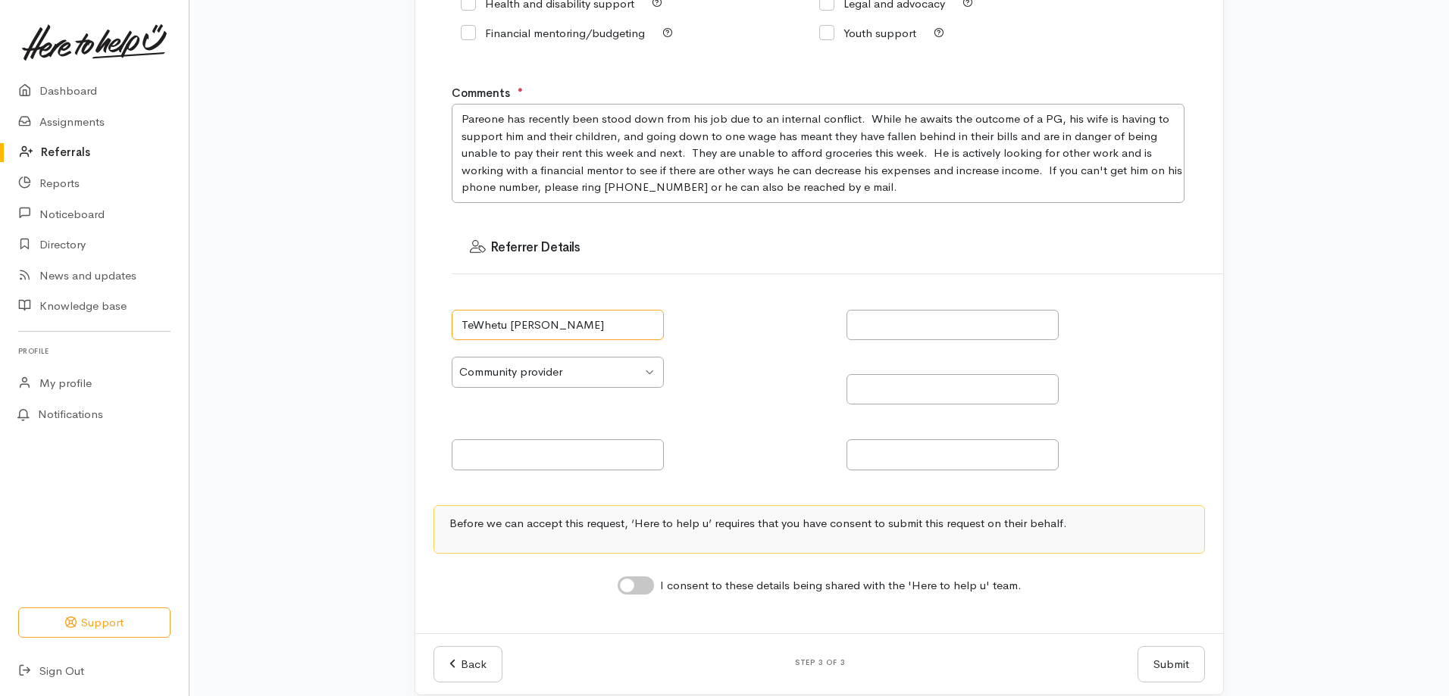
type input "TeWhetu [PERSON_NAME]"
click at [569, 459] on input "text" at bounding box center [558, 455] width 212 height 31
type input "3771094"
click at [629, 587] on input "I consent to these details being shared with the 'Here to help u' team." at bounding box center [636, 586] width 36 height 18
checkbox input "true"
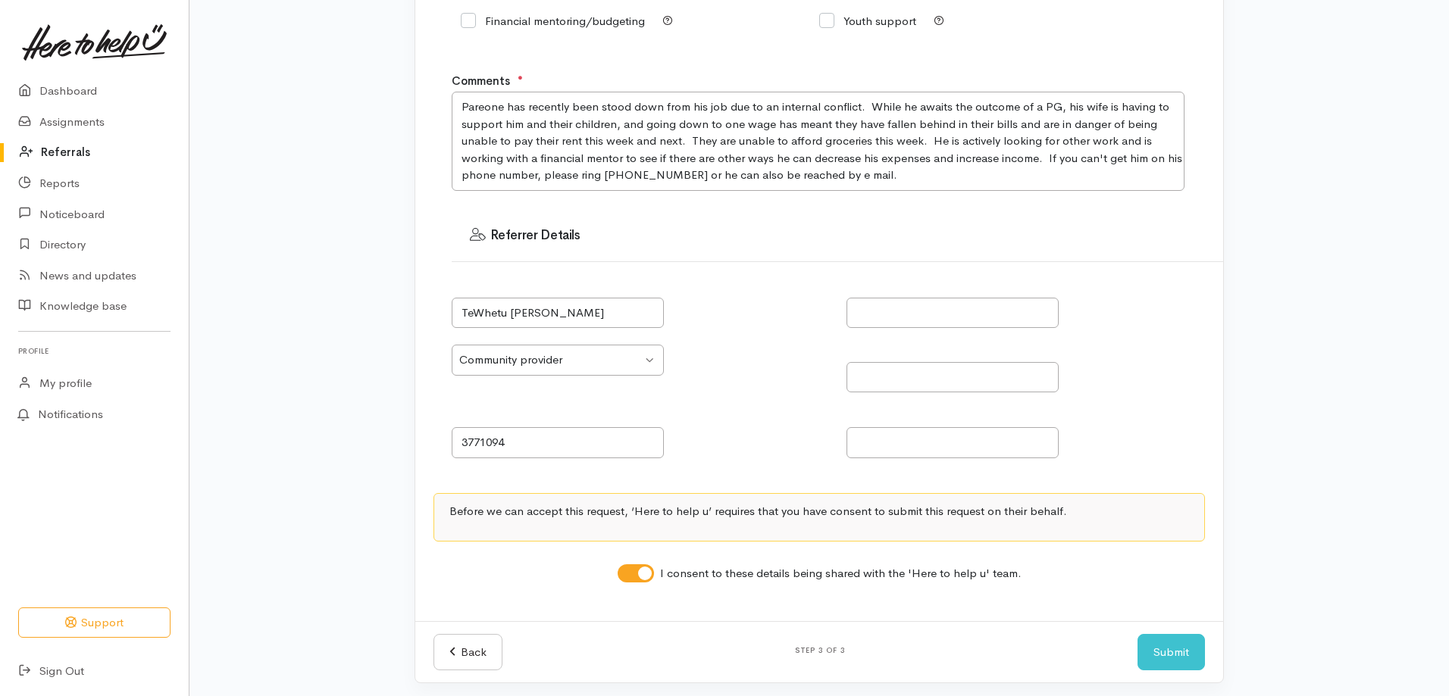
scroll to position [403, 0]
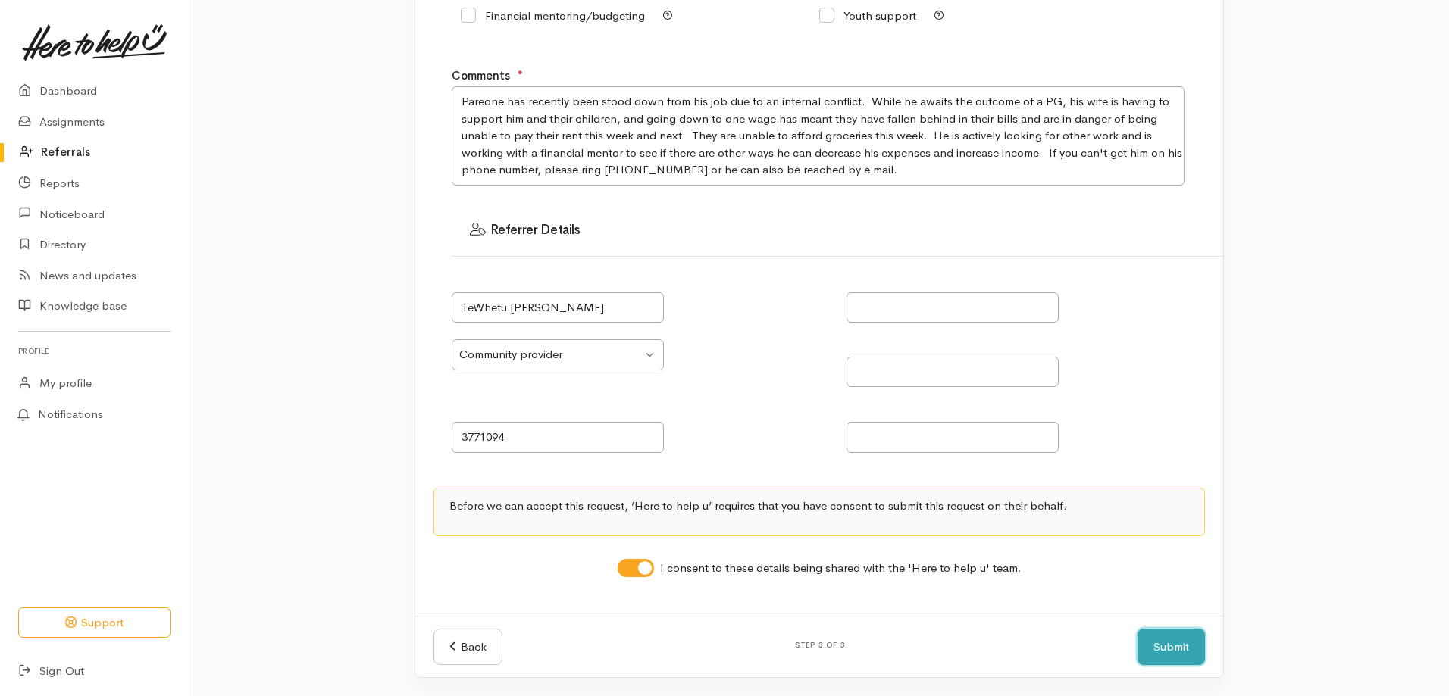
click at [1174, 647] on button "Submit" at bounding box center [1171, 647] width 67 height 37
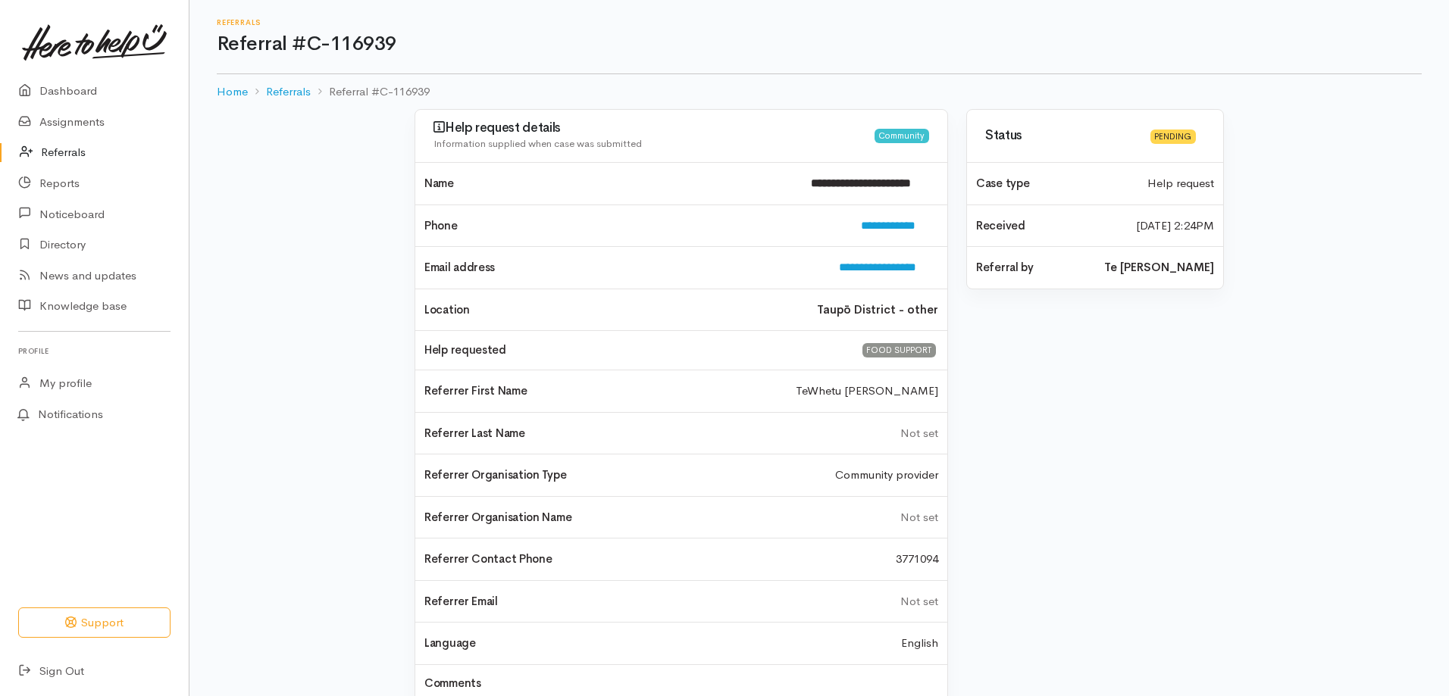
click at [1229, 390] on div "Status Pending Case type Help request Received [DATE] 2:24PM" at bounding box center [1095, 476] width 276 height 735
